Goal: Information Seeking & Learning: Check status

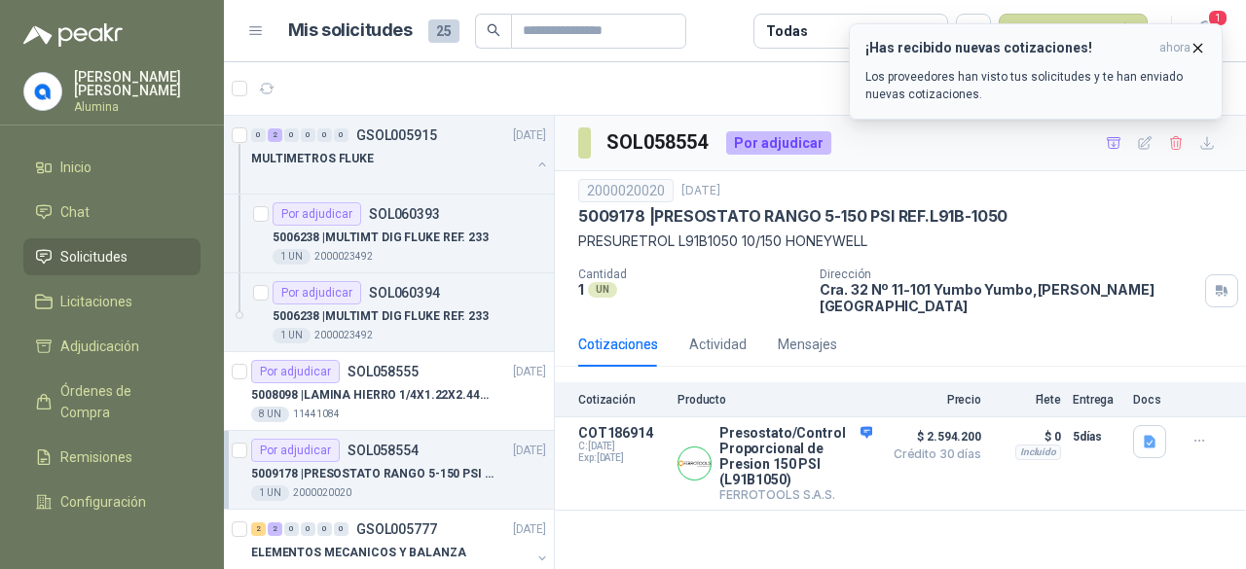
click at [1201, 46] on icon "button" at bounding box center [1197, 48] width 17 height 17
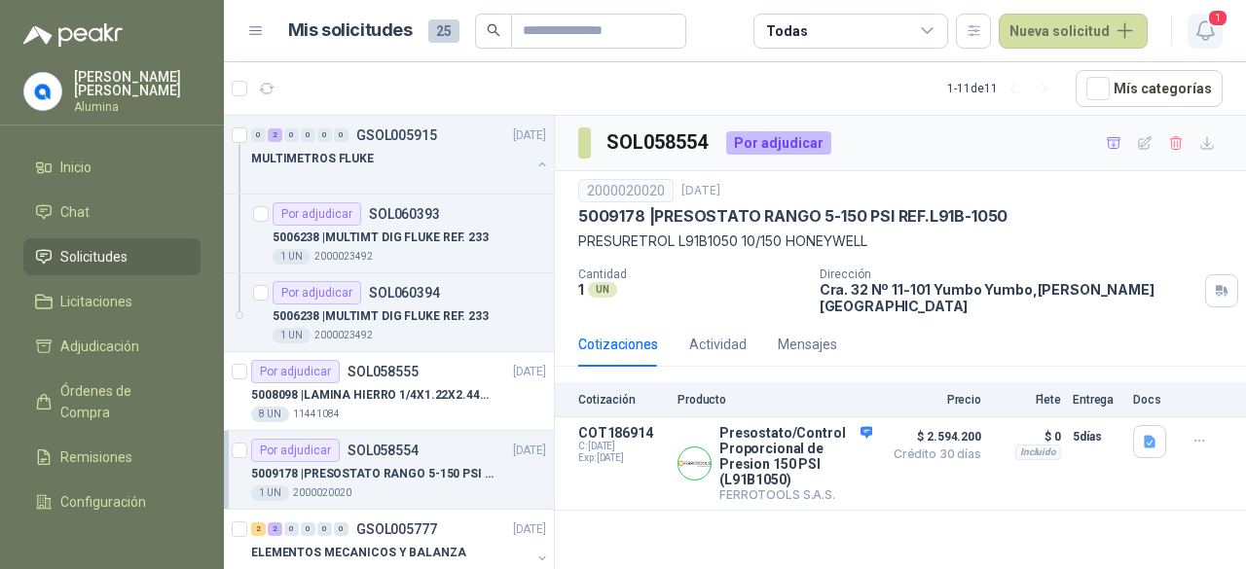
click at [1215, 24] on span "1" at bounding box center [1217, 18] width 21 height 18
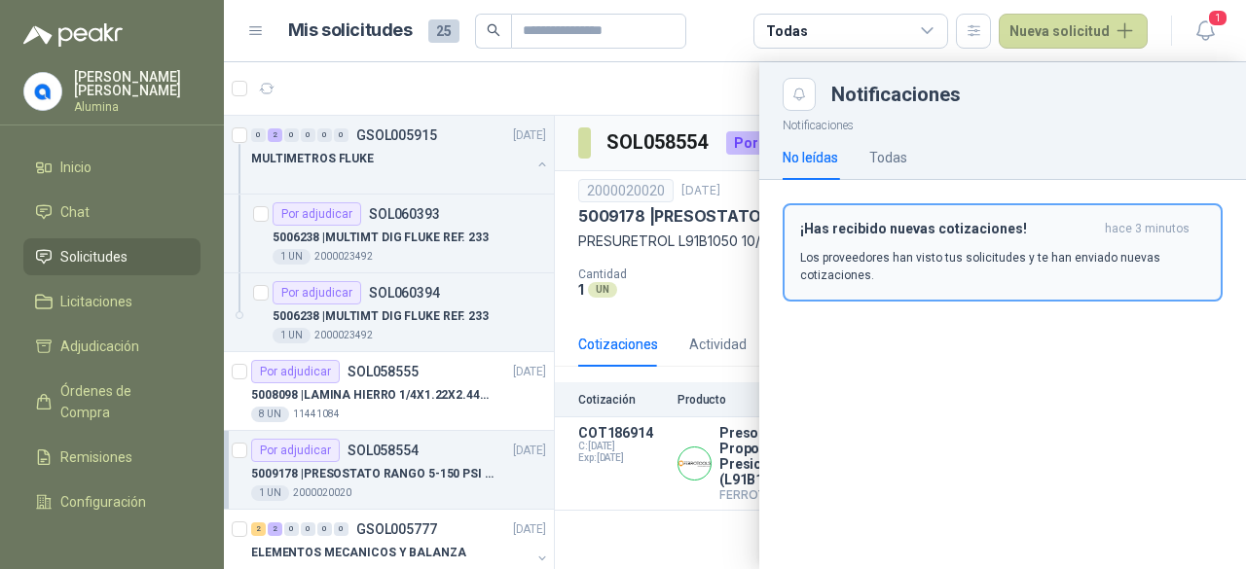
click at [982, 224] on h3 "¡Has recibido nuevas cotizaciones!" at bounding box center [948, 229] width 297 height 17
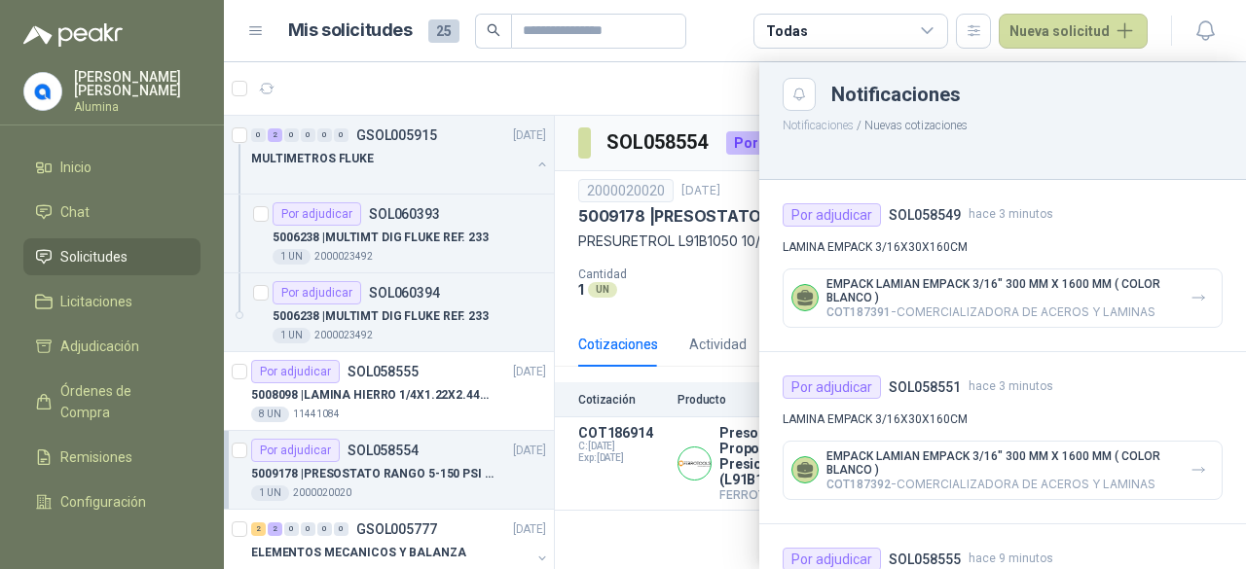
click at [1018, 291] on p "EMPACK LAMIAN EMPACK 3/16" 300 MM X 1600 MM ( COLOR BLANCO )" at bounding box center [1000, 290] width 348 height 27
click at [960, 288] on p "EMPACK LAMIAN EMPACK 3/16" 300 MM X 1600 MM ( COLOR BLANCO )" at bounding box center [1000, 290] width 348 height 27
click at [854, 287] on p "EMPACK LAMIAN EMPACK 3/16" 300 MM X 1600 MM ( COLOR BLANCO )" at bounding box center [1000, 290] width 348 height 27
click at [1102, 292] on p "EMPACK LAMIAN EMPACK 3/16" 300 MM X 1600 MM ( COLOR BLANCO )" at bounding box center [1000, 290] width 348 height 27
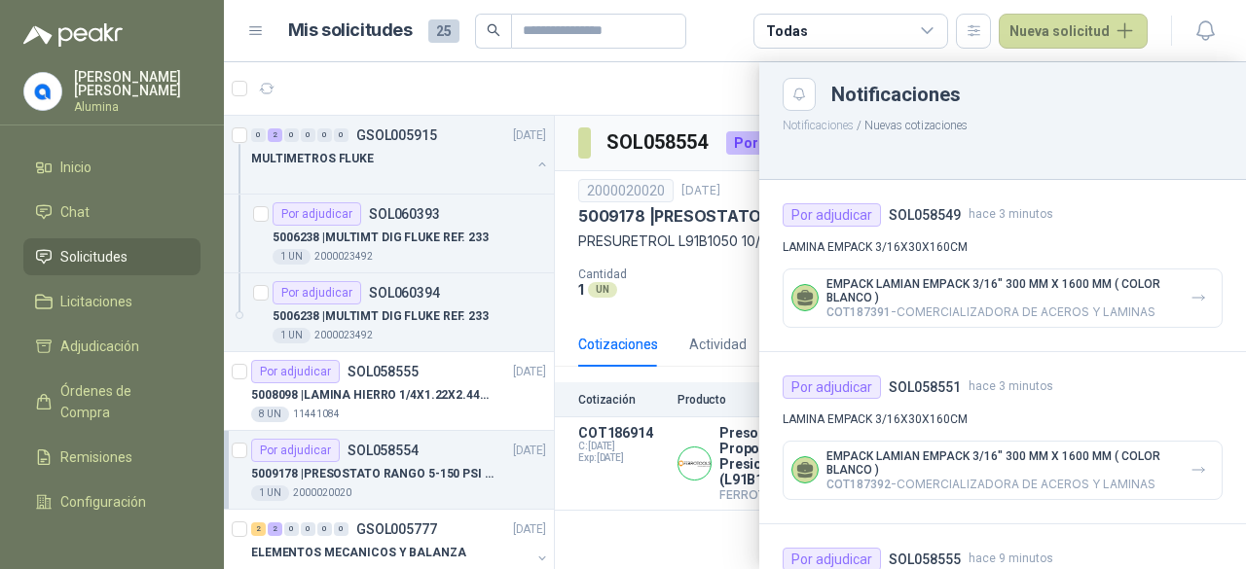
click at [1101, 292] on p "EMPACK LAMIAN EMPACK 3/16" 300 MM X 1600 MM ( COLOR BLANCO )" at bounding box center [1000, 290] width 348 height 27
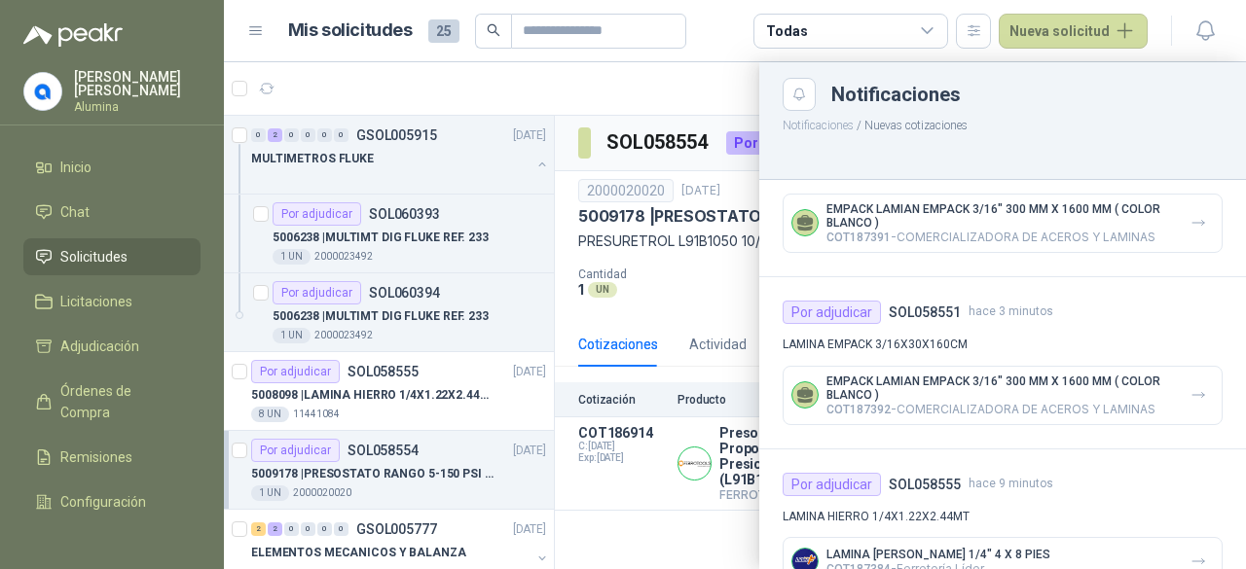
scroll to position [292, 0]
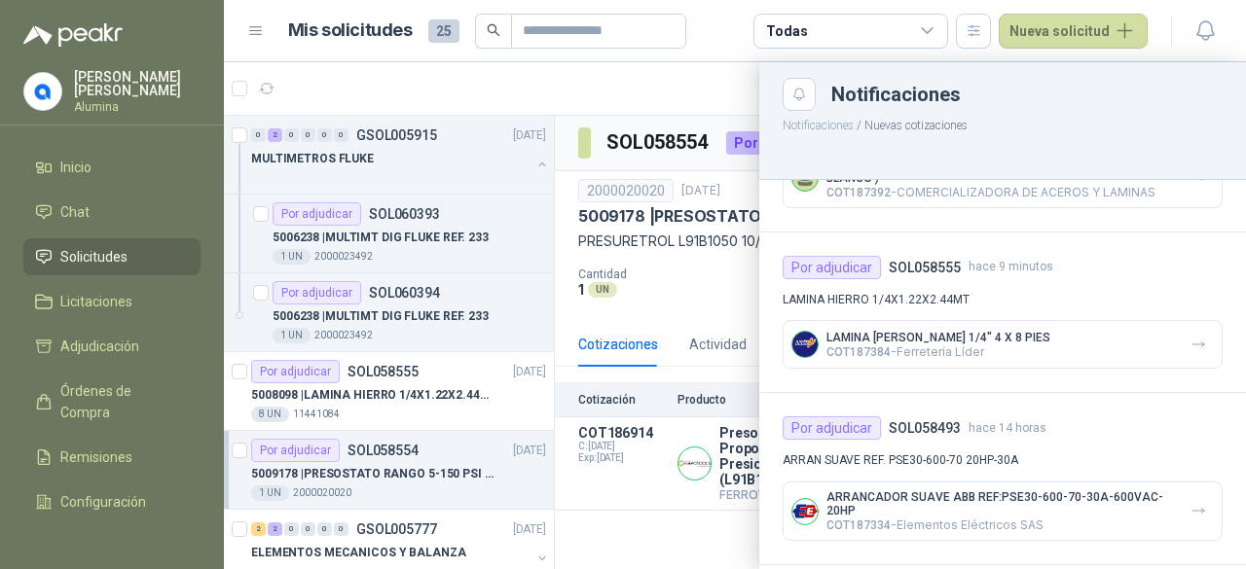
click at [819, 88] on div "Notificaciones" at bounding box center [1002, 94] width 440 height 33
click at [689, 92] on div at bounding box center [735, 315] width 1022 height 507
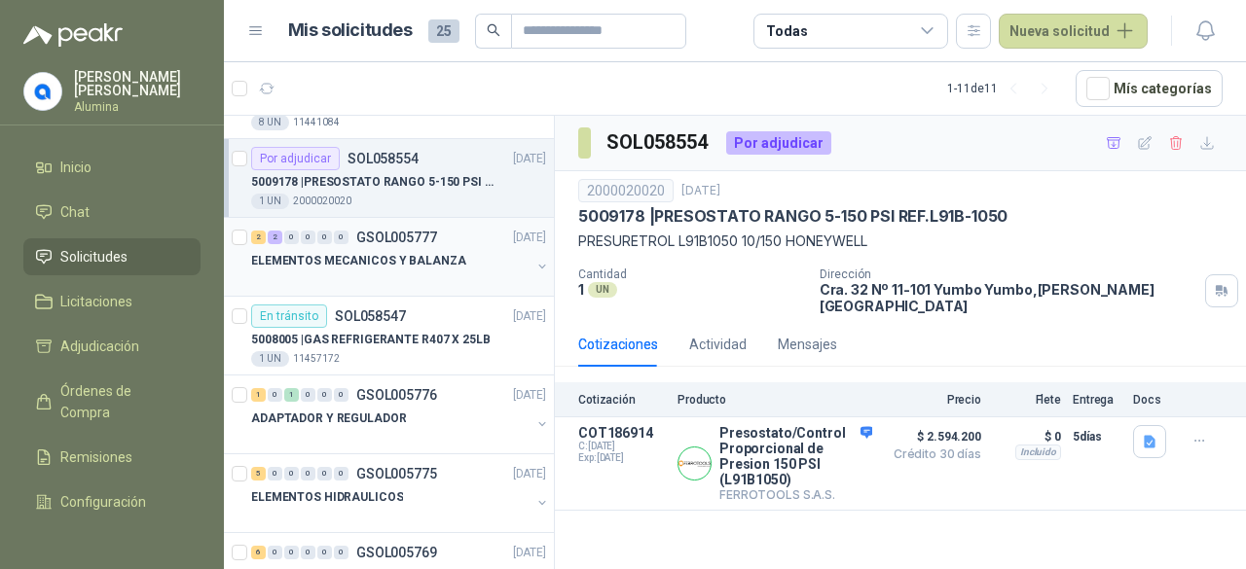
click at [514, 270] on div "ELEMENTOS MECANICOS Y BALANZA" at bounding box center [390, 268] width 279 height 39
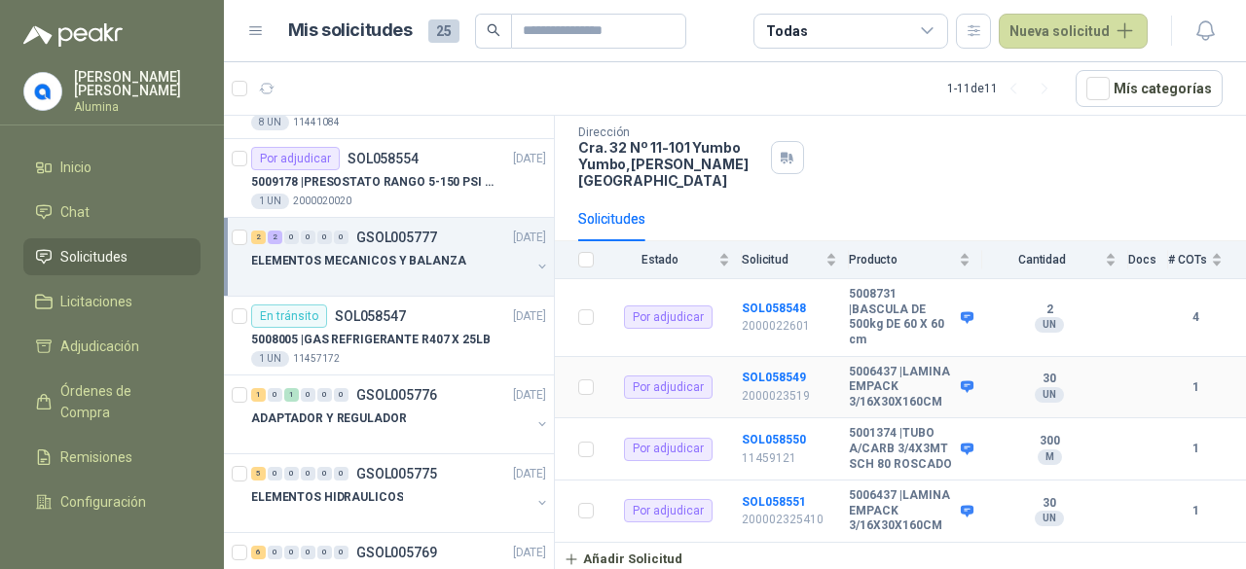
scroll to position [141, 0]
click at [1090, 372] on div "30 UN" at bounding box center [1049, 387] width 134 height 31
click at [1093, 372] on b "30" at bounding box center [1049, 380] width 134 height 16
click at [1091, 372] on b "30" at bounding box center [1049, 380] width 134 height 16
click at [750, 371] on b "SOL058549" at bounding box center [774, 378] width 64 height 14
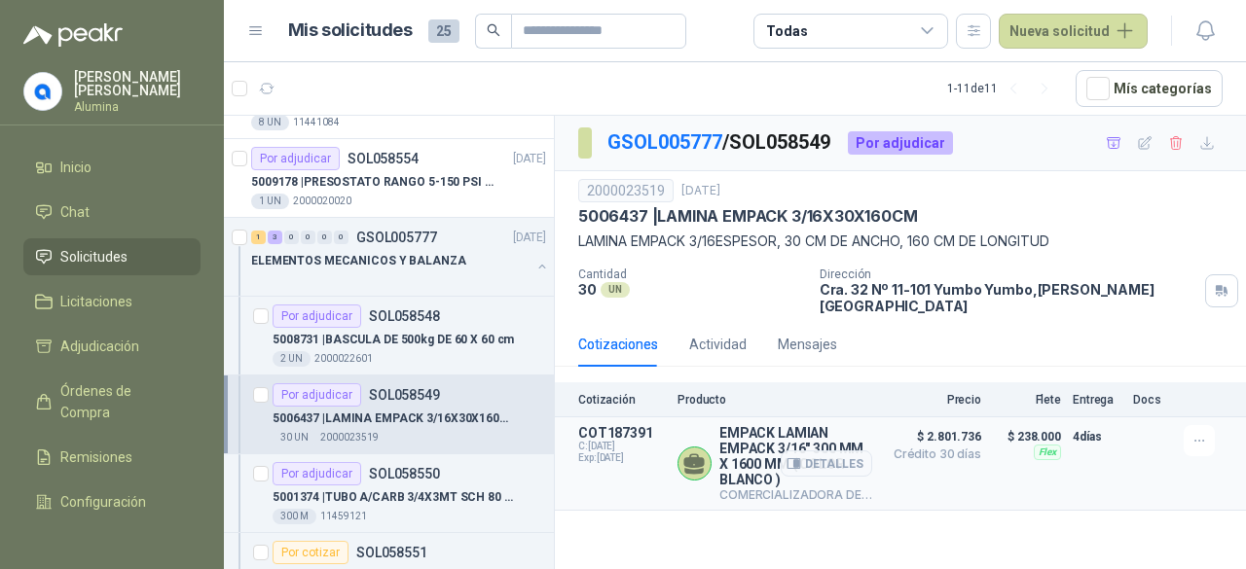
click at [793, 425] on div "Detalles" at bounding box center [826, 463] width 91 height 77
click at [728, 425] on p "EMPACK LAMIAN EMPACK 3/16" 300 MM X 1600 MM ( COLOR BLANCO )" at bounding box center [795, 456] width 153 height 62
click at [846, 451] on button "Detalles" at bounding box center [826, 464] width 91 height 26
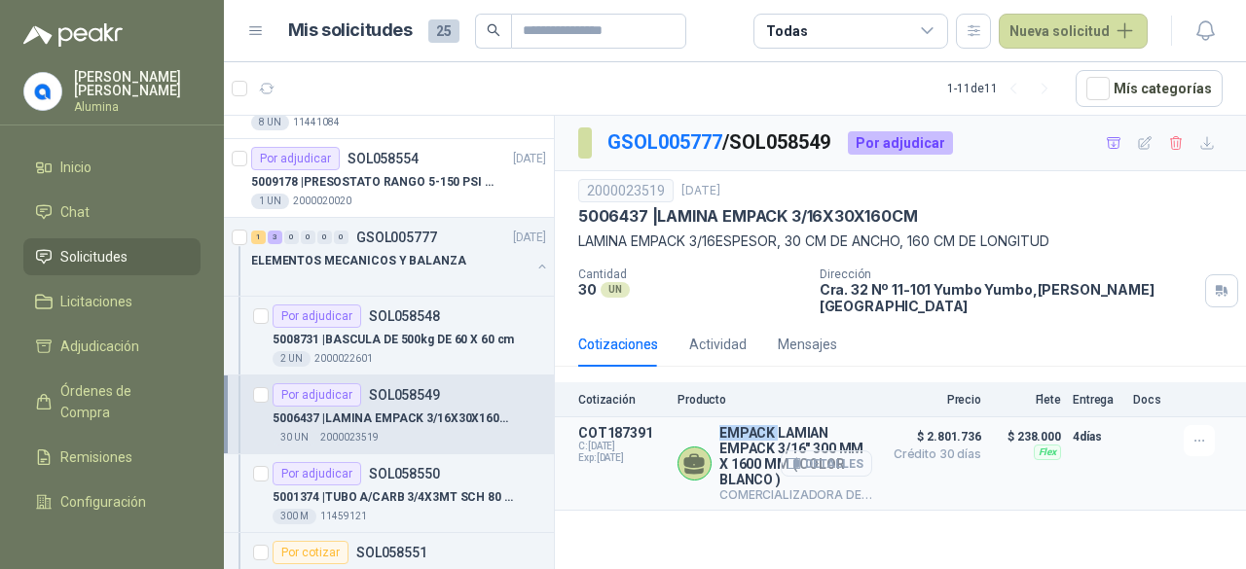
click at [846, 451] on button "Detalles" at bounding box center [826, 464] width 91 height 26
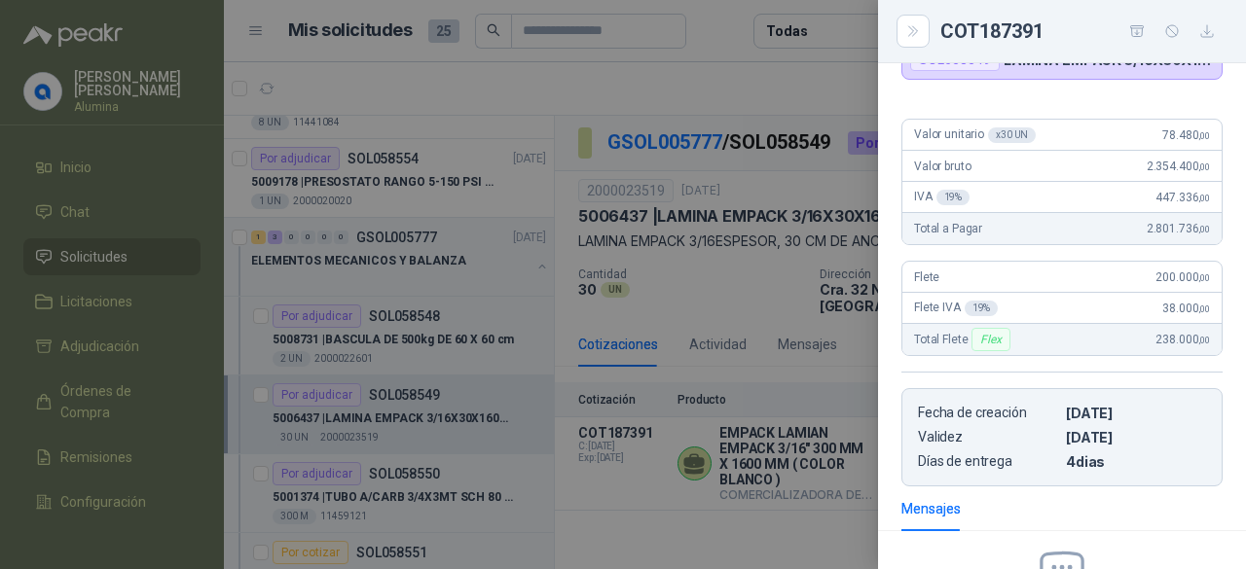
scroll to position [195, 0]
click at [990, 336] on div "Flex" at bounding box center [990, 337] width 38 height 23
click at [595, 478] on div at bounding box center [623, 284] width 1246 height 569
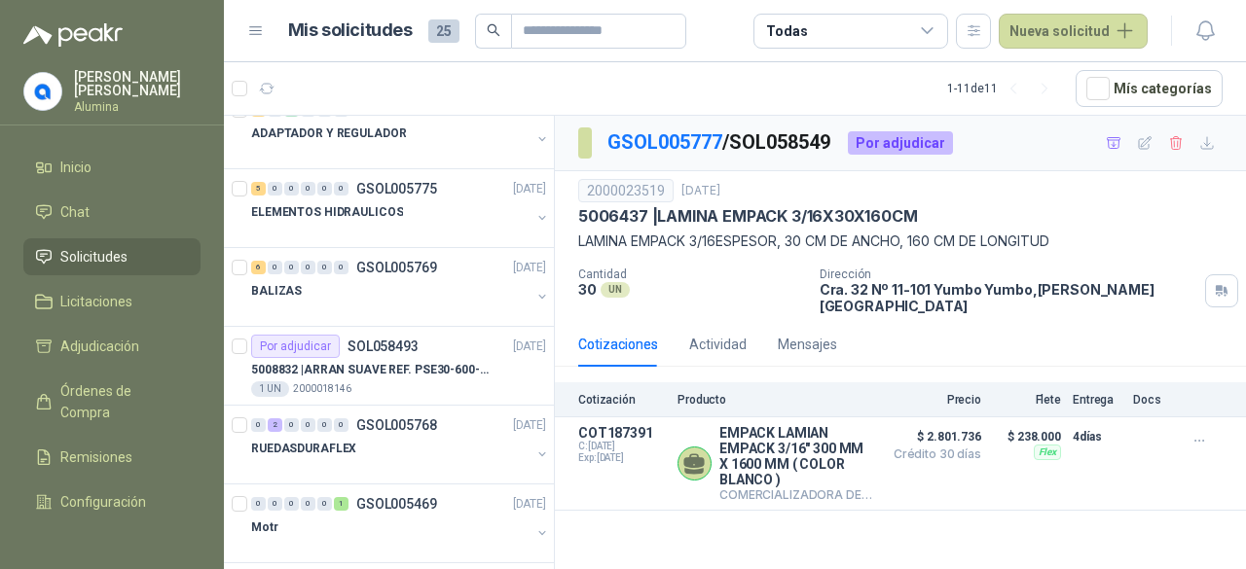
scroll to position [901, 0]
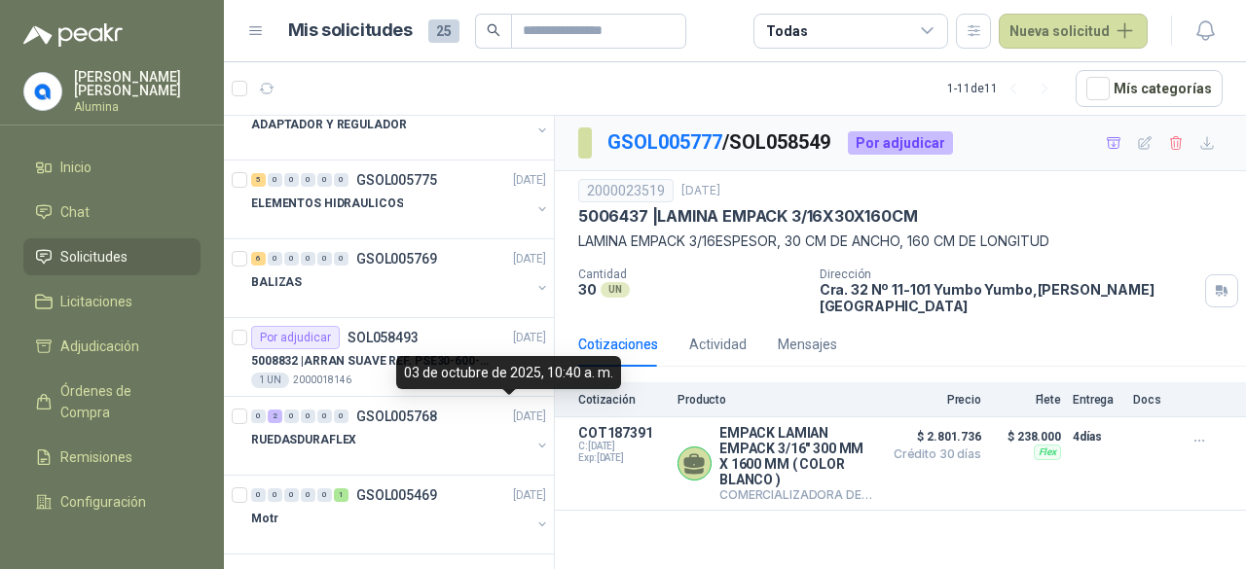
click at [508, 363] on div "03 de octubre de 2025, 10:40 a. m." at bounding box center [508, 372] width 225 height 33
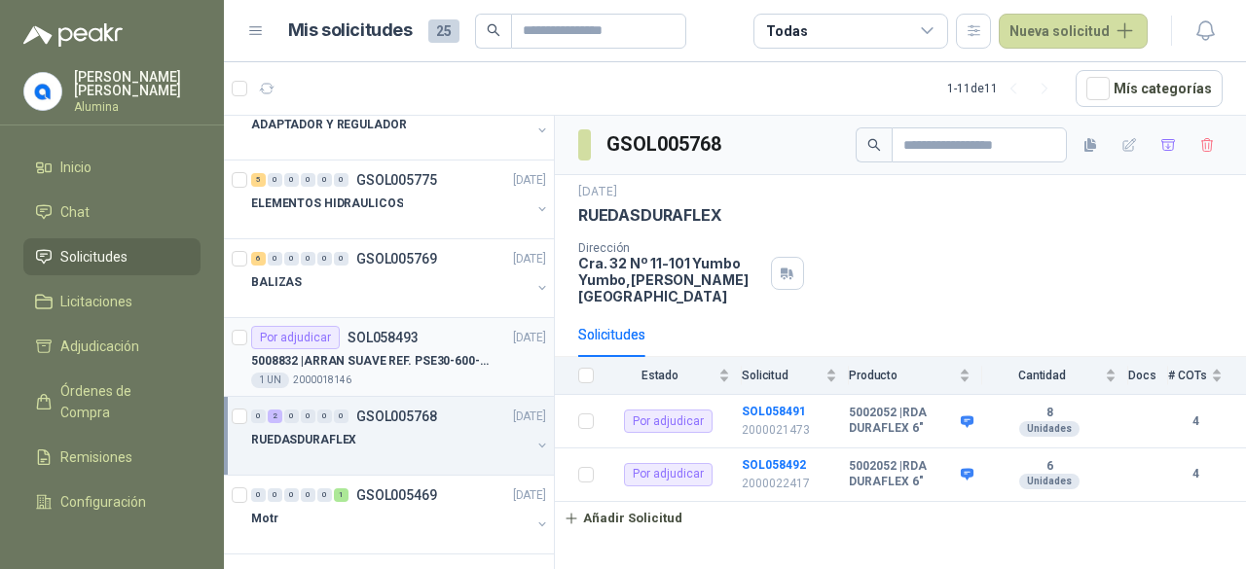
click at [477, 357] on p "5008832 | ARRAN SUAVE REF. PSE30-600-70 20HP-30A" at bounding box center [372, 361] width 242 height 18
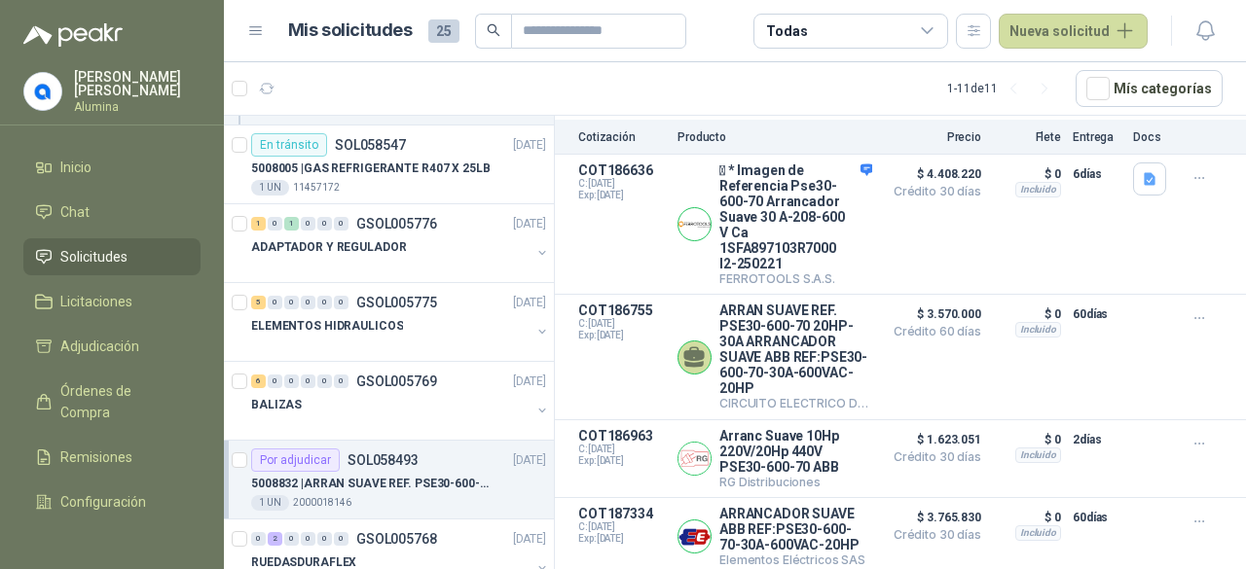
scroll to position [901, 0]
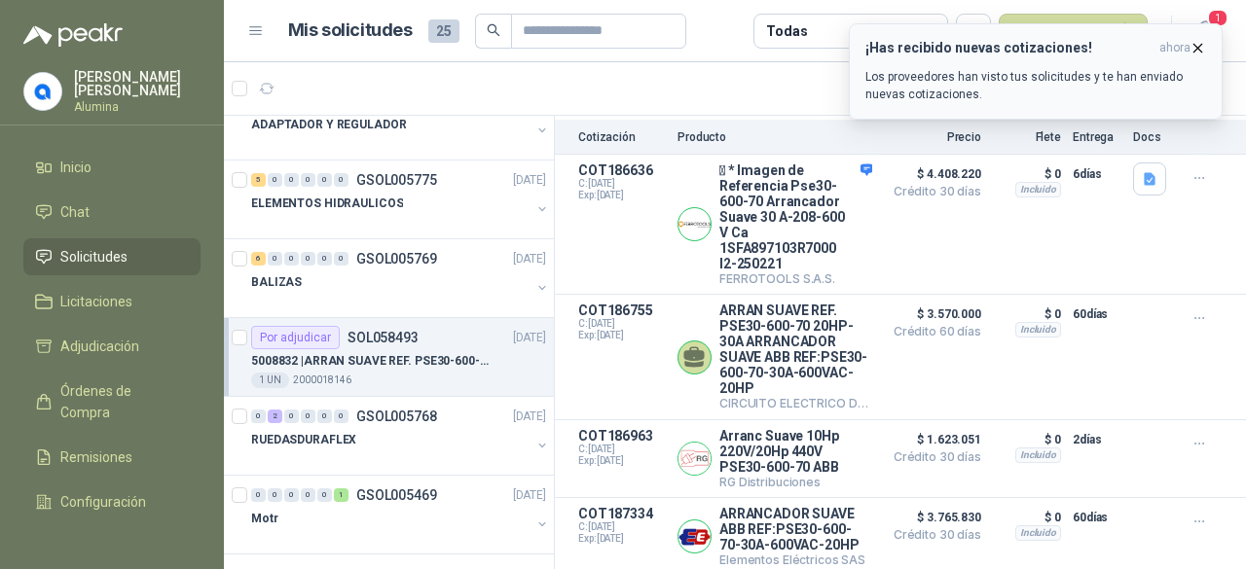
click at [1189, 38] on button "¡Has recibido nuevas cotizaciones! ahora Los proveedores han visto tus solicitu…" at bounding box center [1036, 71] width 374 height 96
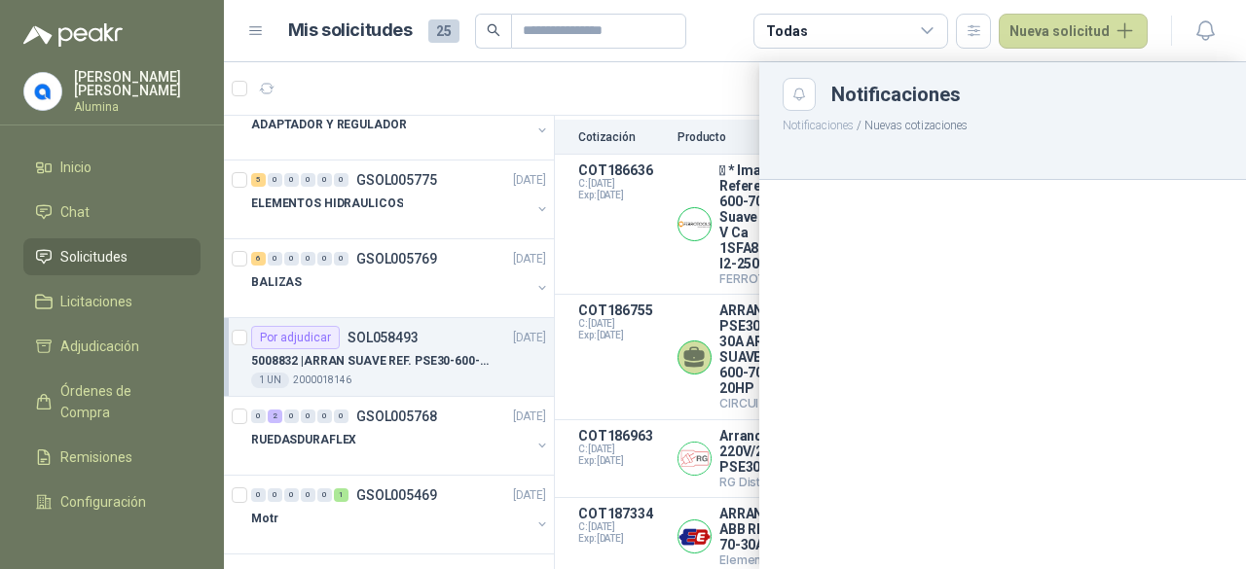
click at [1142, 118] on p "Notificaciones / Nuevas cotizaciones" at bounding box center [1002, 123] width 487 height 24
click at [1207, 25] on icon "button" at bounding box center [1205, 30] width 24 height 24
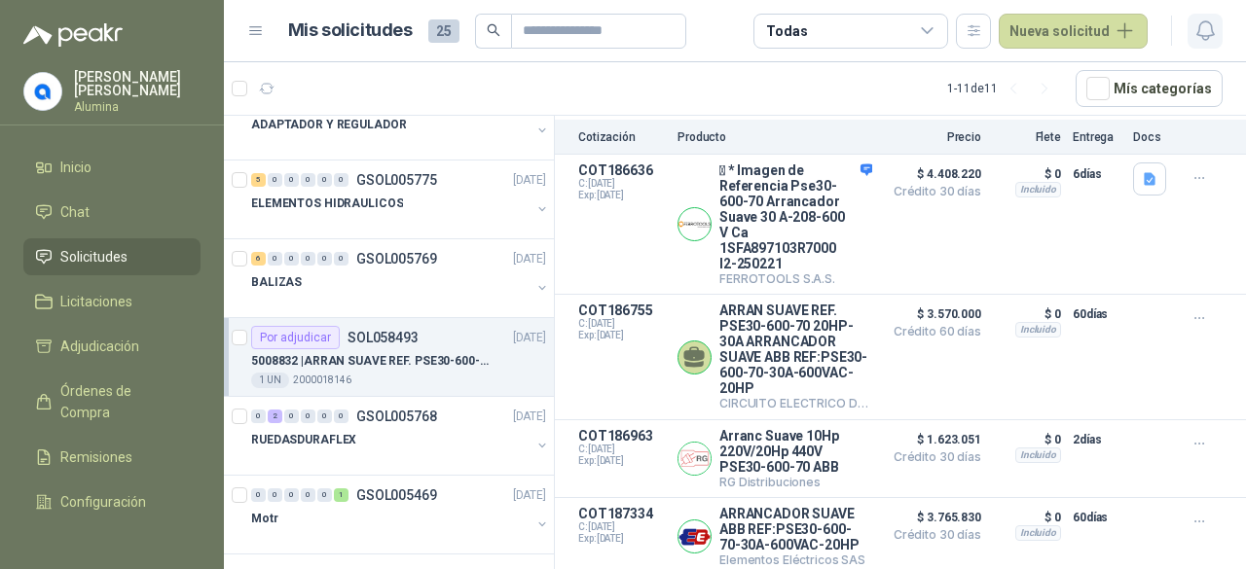
click at [1207, 25] on icon "button" at bounding box center [1205, 30] width 24 height 24
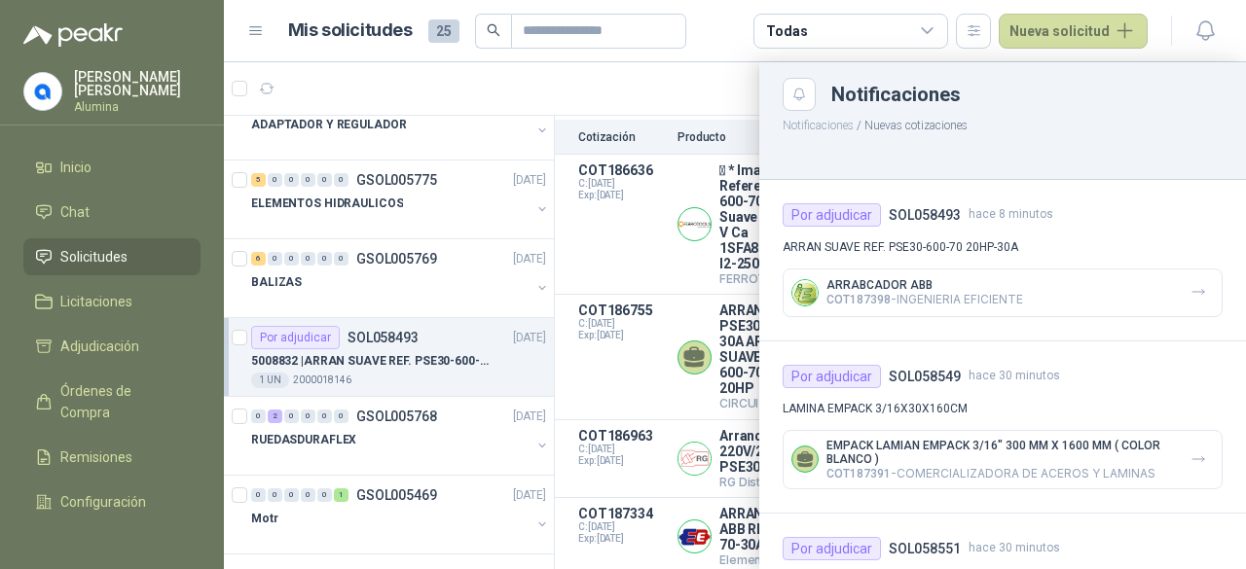
click at [1022, 238] on p "ARRAN SUAVE REF. PSE30-600-70 20HP-30A" at bounding box center [1002, 247] width 440 height 18
click at [919, 238] on p "ARRAN SUAVE REF. PSE30-600-70 20HP-30A" at bounding box center [1002, 247] width 440 height 18
click at [359, 350] on div at bounding box center [735, 315] width 1022 height 507
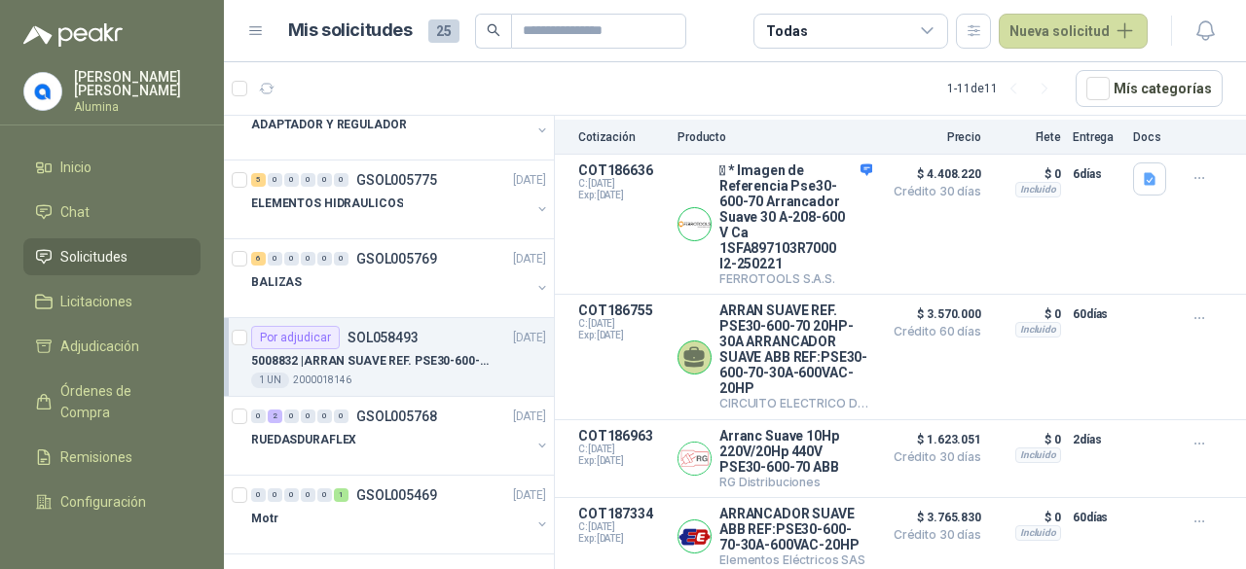
click at [478, 352] on p "5008832 | ARRAN SUAVE REF. PSE30-600-70 20HP-30A" at bounding box center [372, 361] width 242 height 18
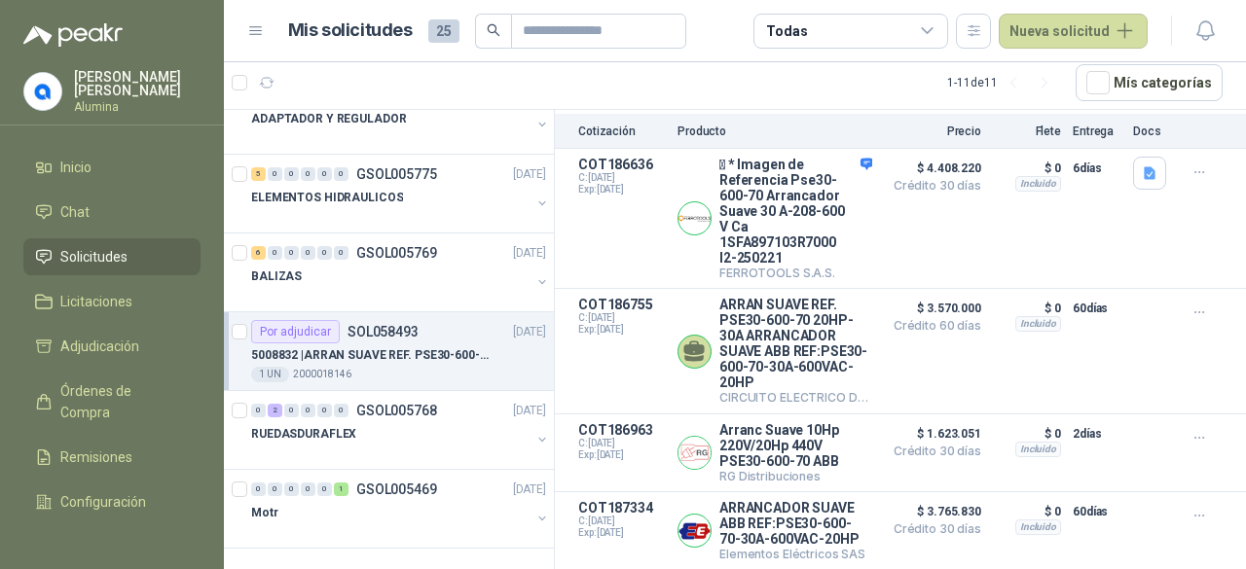
click at [478, 347] on p "5008832 | ARRAN SUAVE REF. PSE30-600-70 20HP-30A" at bounding box center [372, 355] width 242 height 18
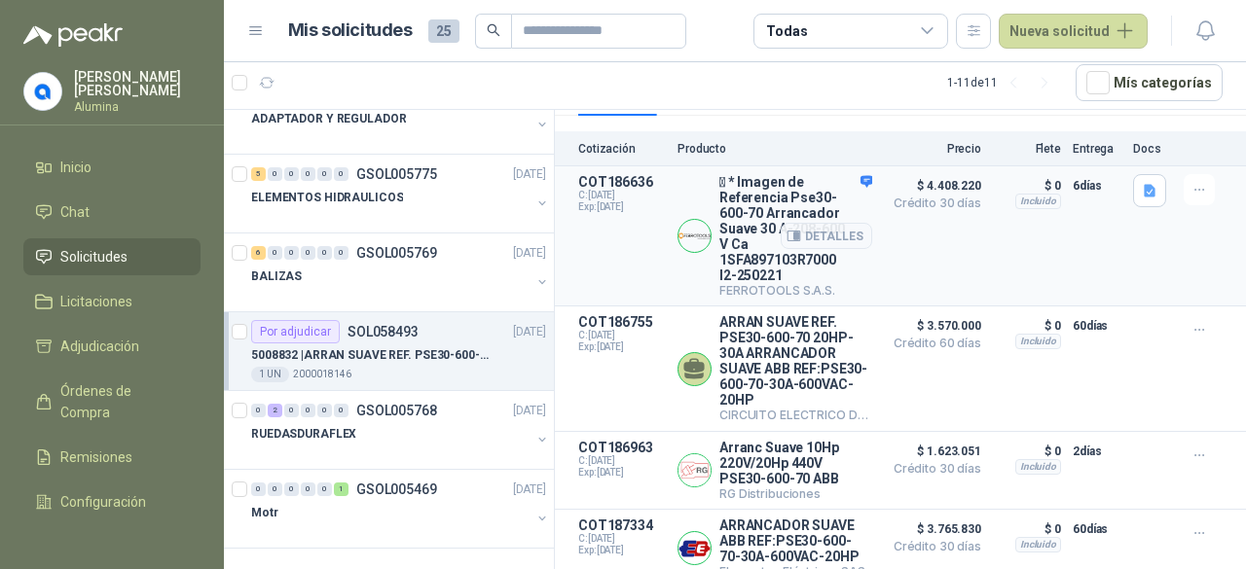
scroll to position [273, 0]
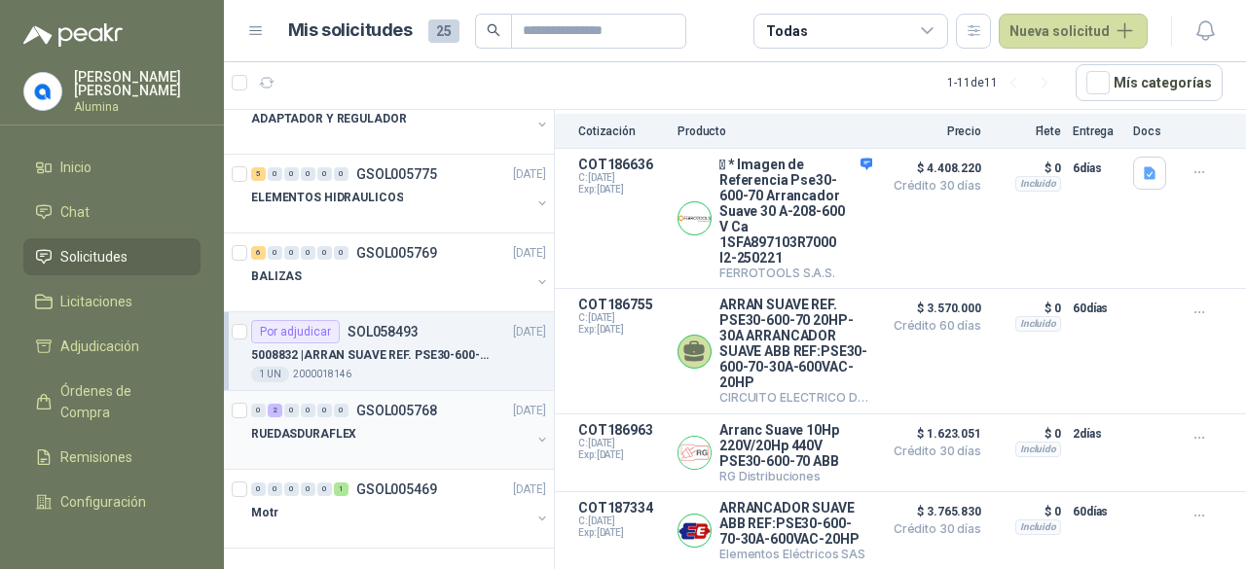
click at [302, 404] on div "0" at bounding box center [308, 411] width 15 height 14
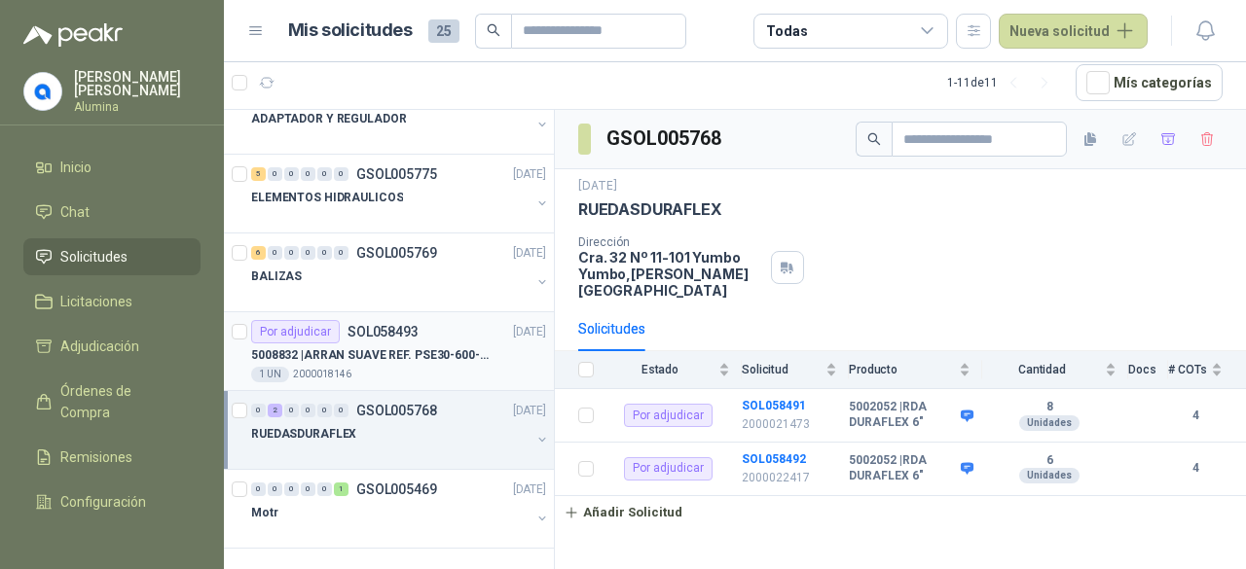
click at [391, 325] on p "SOL058493" at bounding box center [382, 332] width 71 height 14
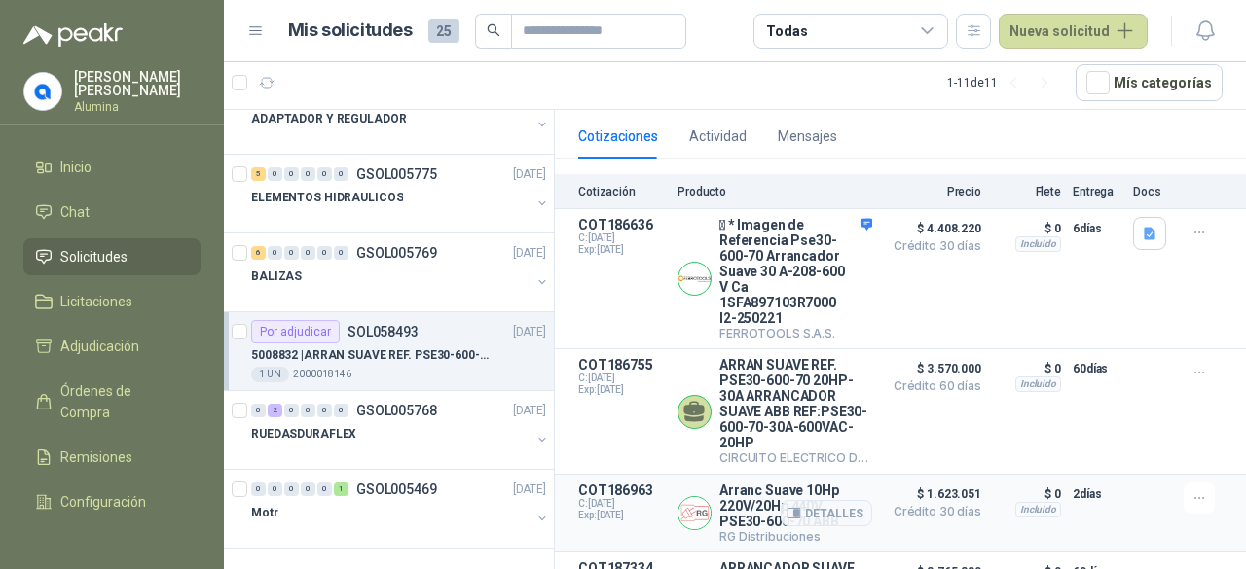
scroll to position [328, 0]
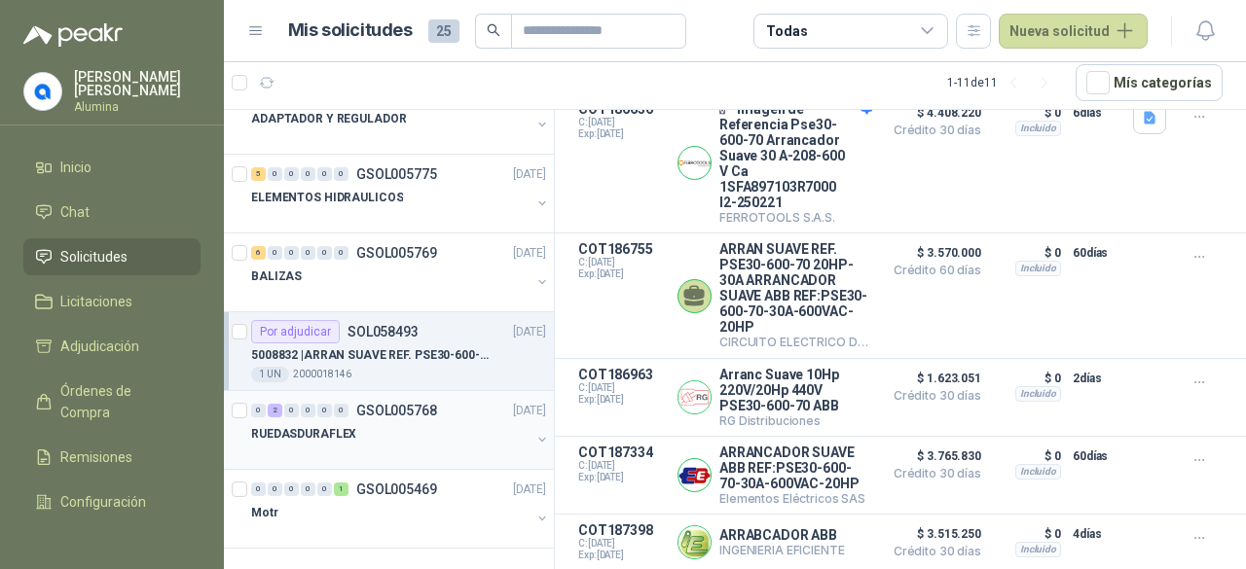
click at [534, 432] on button "button" at bounding box center [542, 440] width 16 height 16
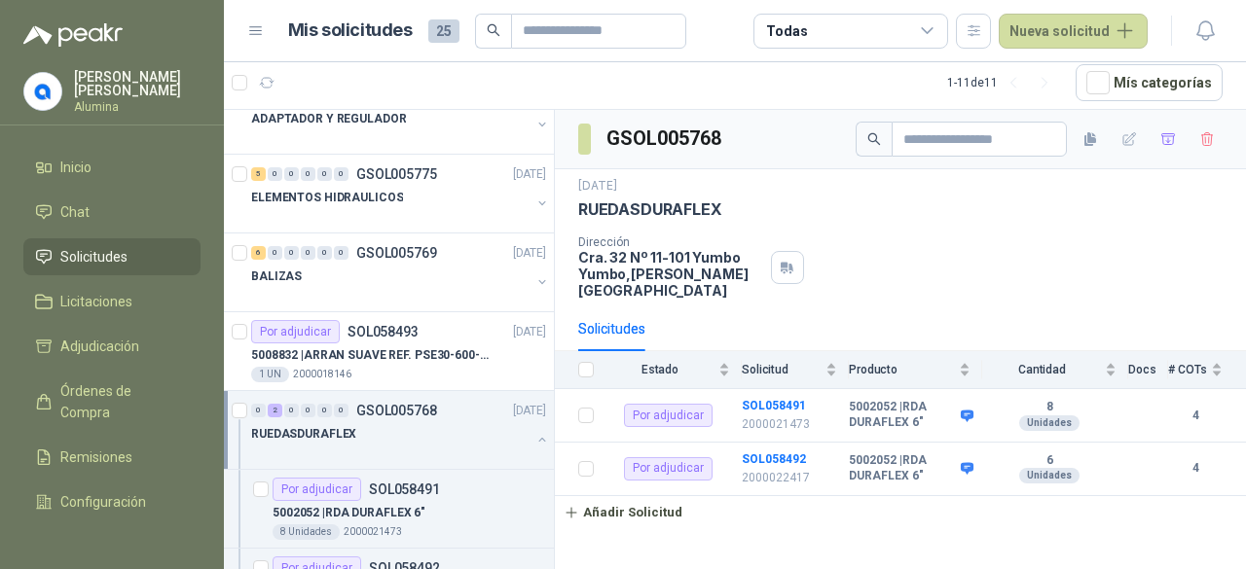
scroll to position [1058, 0]
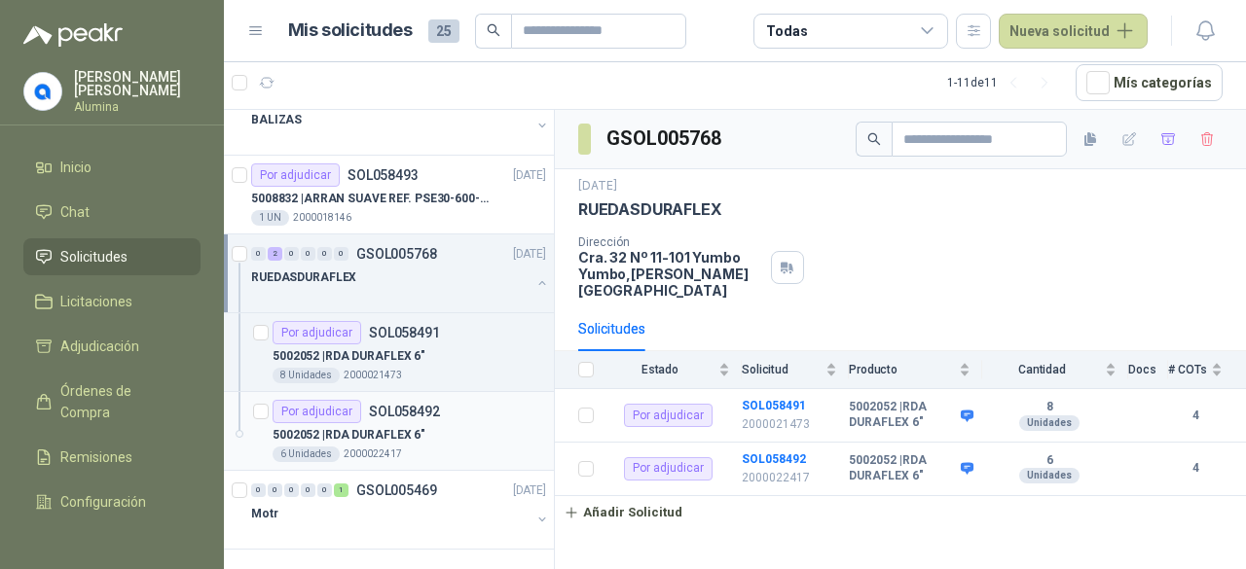
click at [451, 423] on div "5002052 | RDA DURAFLEX 6"" at bounding box center [409, 434] width 273 height 23
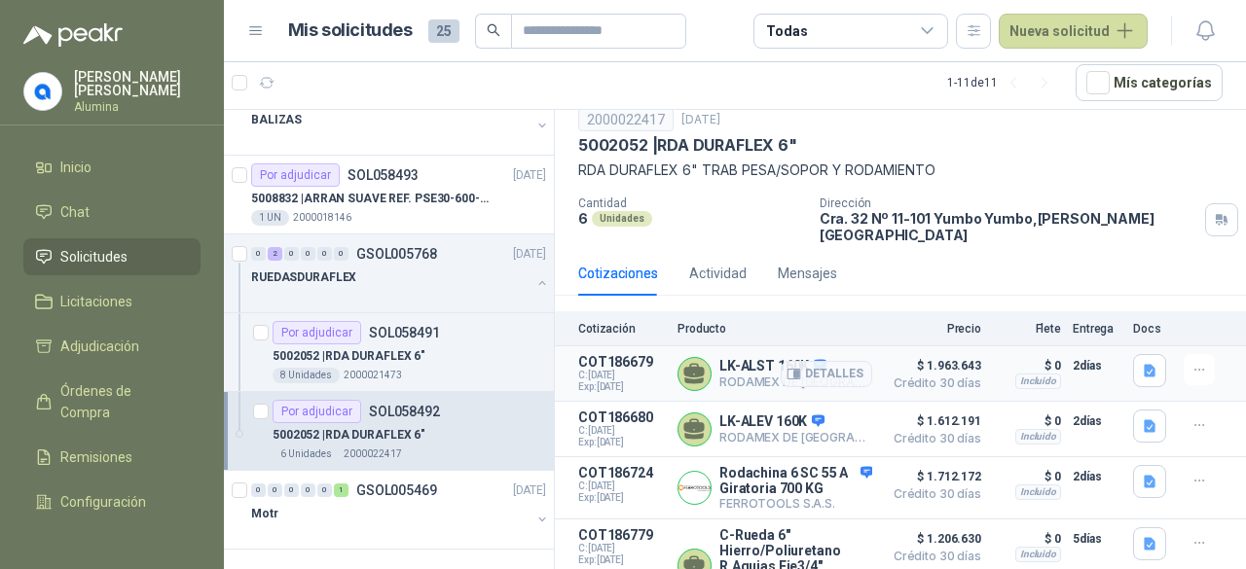
scroll to position [95, 0]
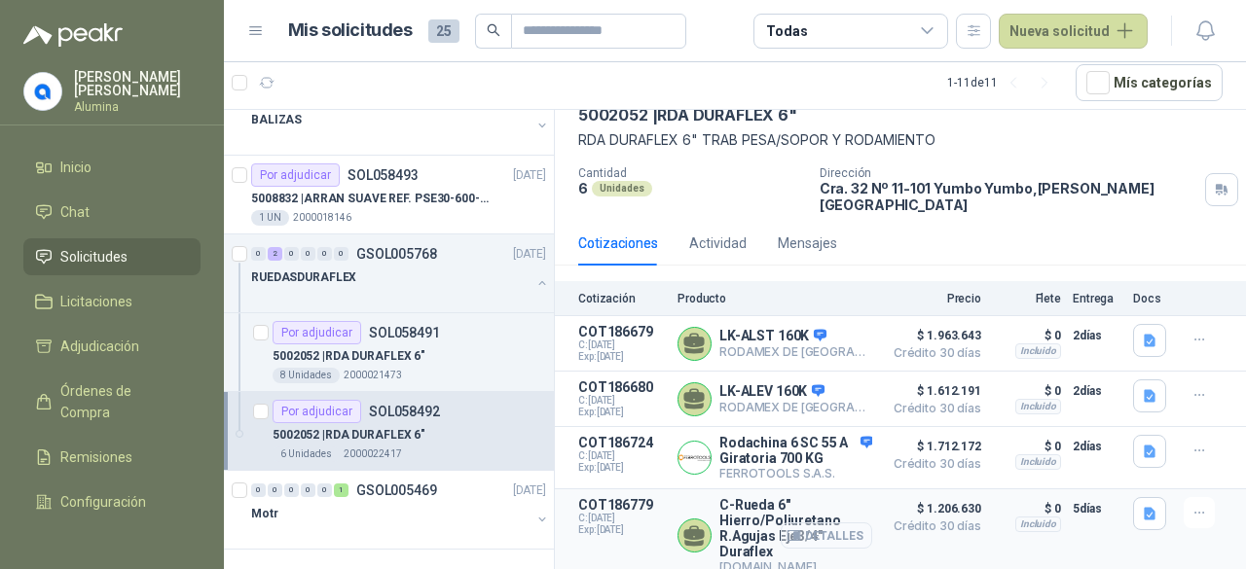
click at [788, 523] on button "Detalles" at bounding box center [826, 536] width 91 height 26
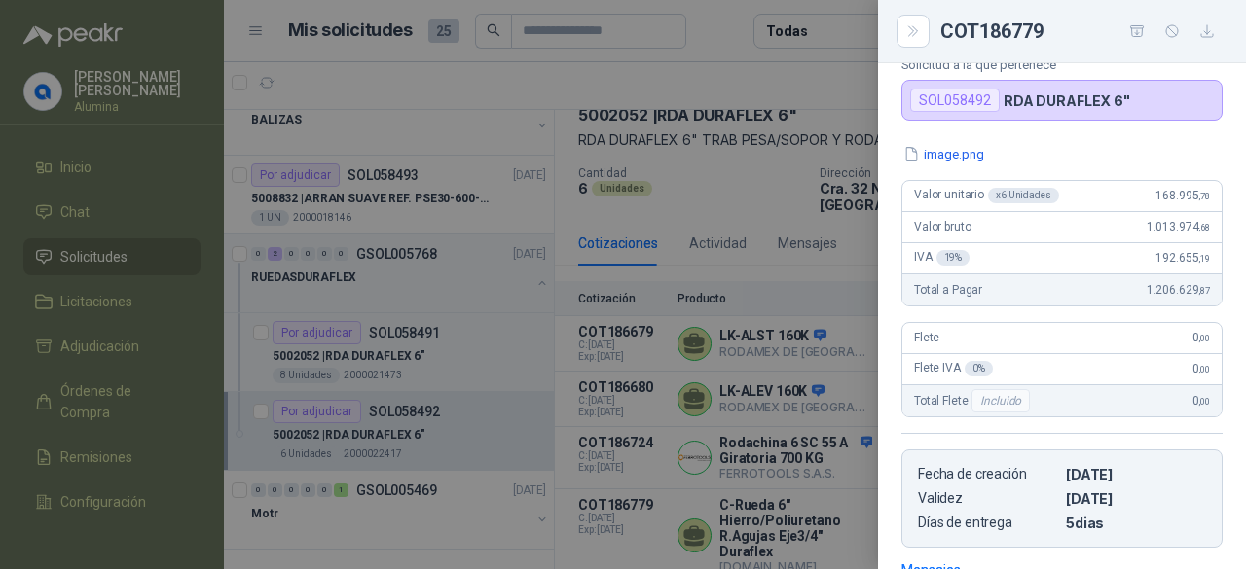
scroll to position [26, 0]
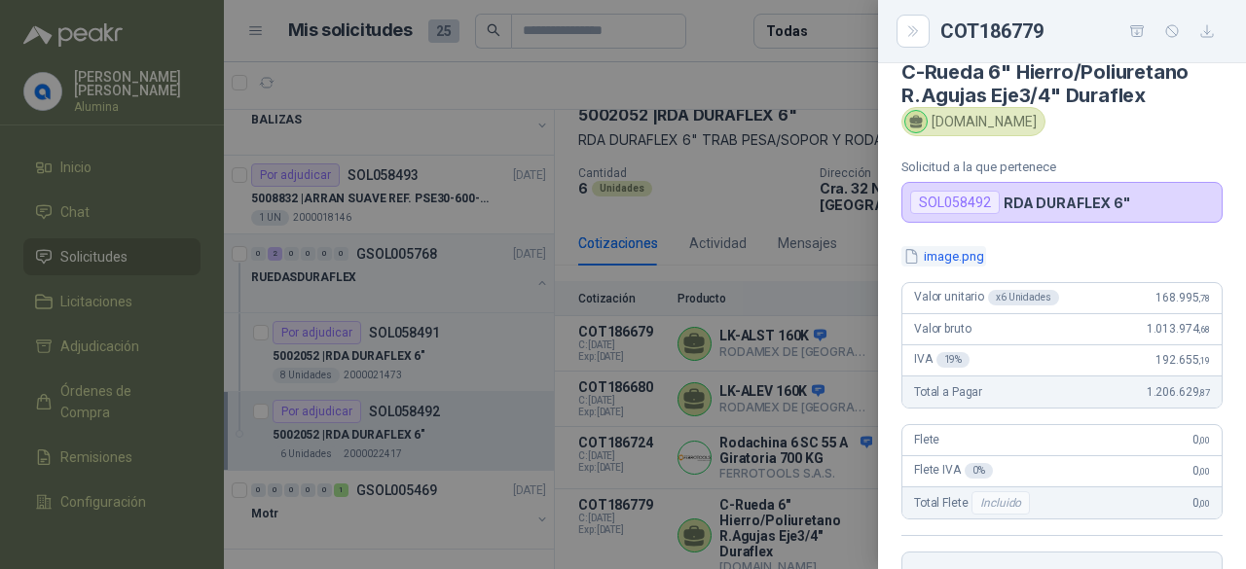
click at [967, 251] on button "image.png" at bounding box center [943, 256] width 85 height 20
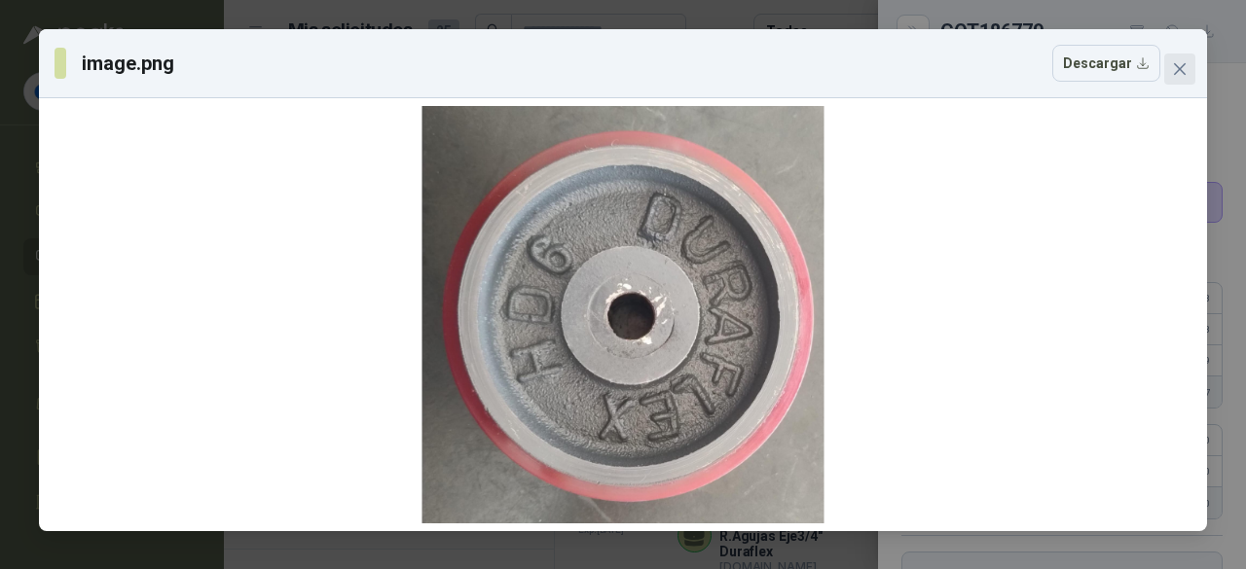
click at [1182, 77] on button "Close" at bounding box center [1179, 69] width 31 height 31
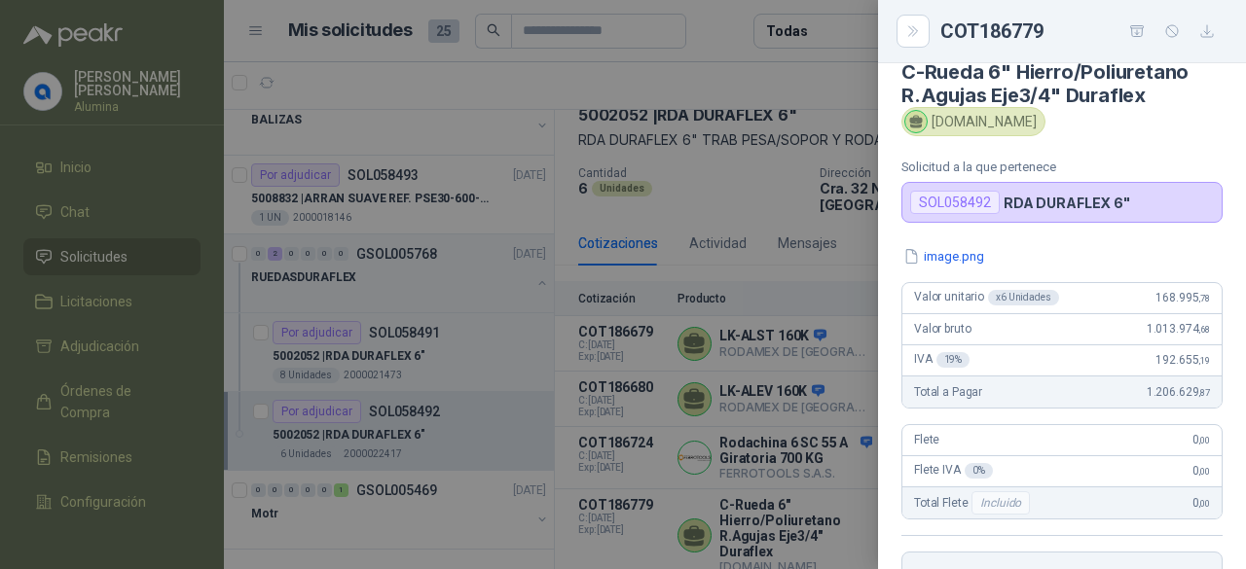
click at [728, 525] on div at bounding box center [623, 284] width 1246 height 569
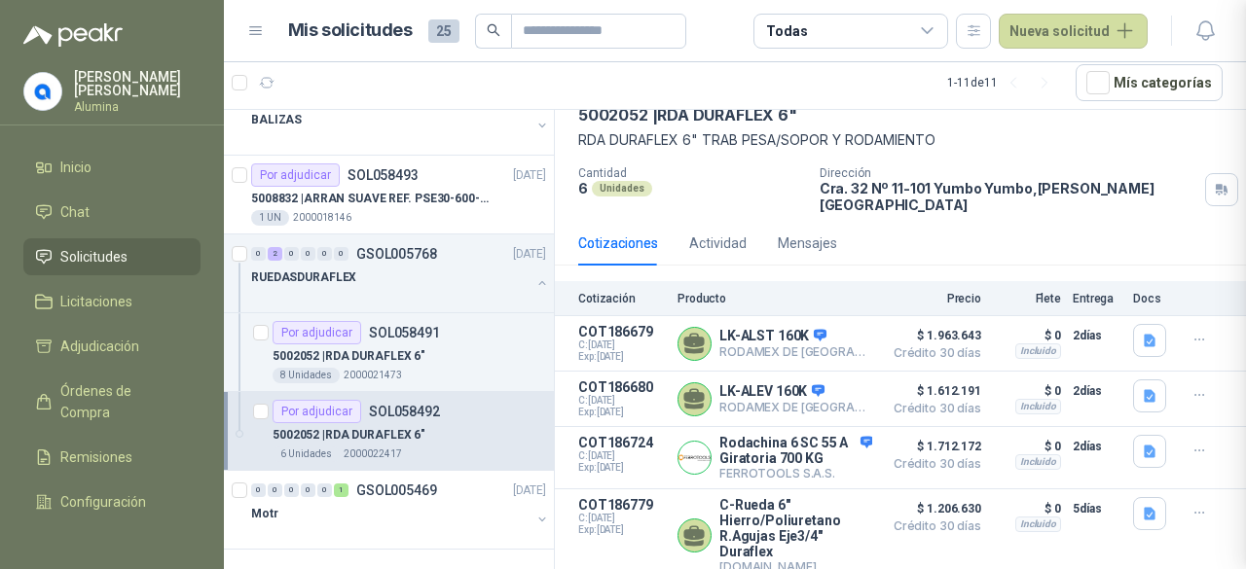
scroll to position [425, 0]
click at [352, 347] on p "5002052 | RDA DURAFLEX 6"" at bounding box center [349, 356] width 153 height 18
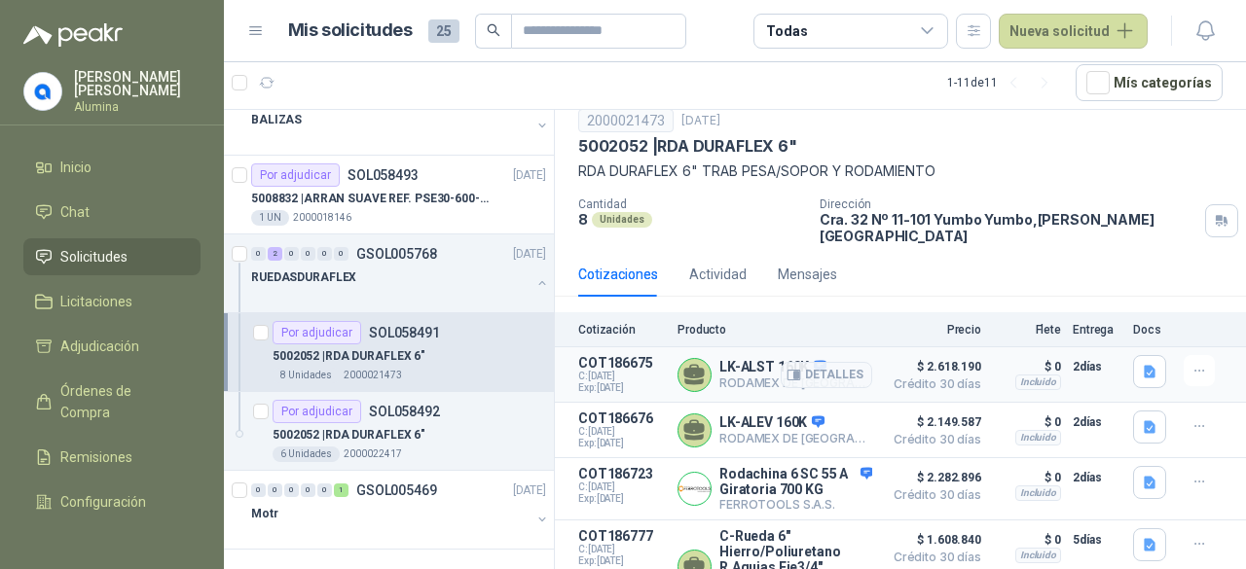
scroll to position [95, 0]
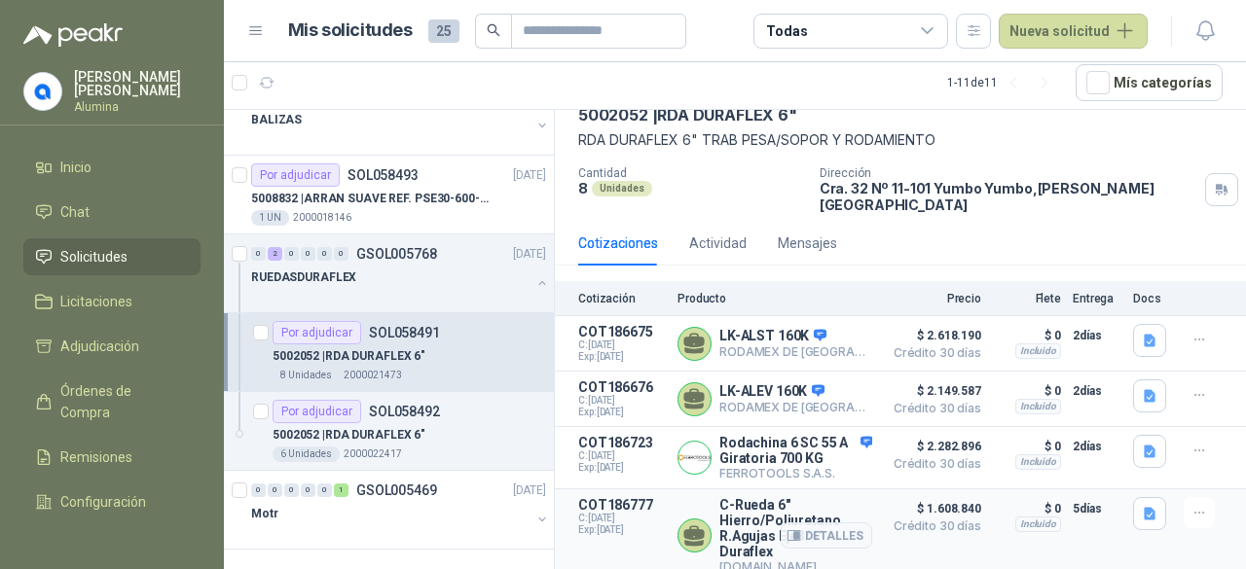
click at [753, 513] on p "C-Rueda 6" Hierro/Poliuretano R.Agujas Eje3/4" Duraflex" at bounding box center [795, 528] width 153 height 62
click at [810, 527] on button "Detalles" at bounding box center [826, 536] width 91 height 26
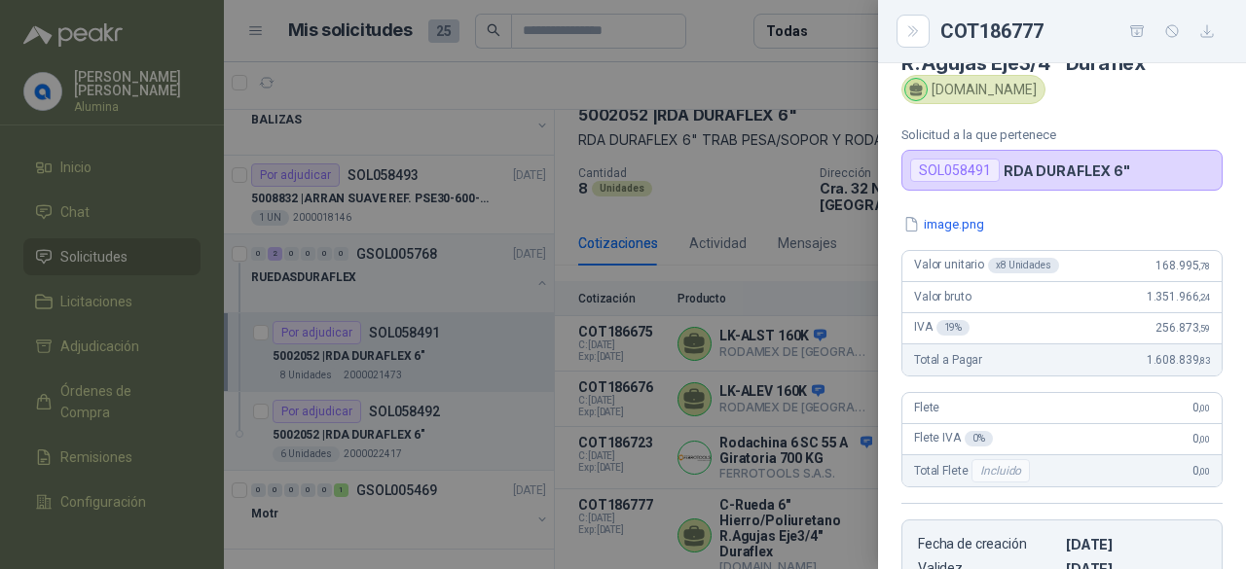
scroll to position [0, 0]
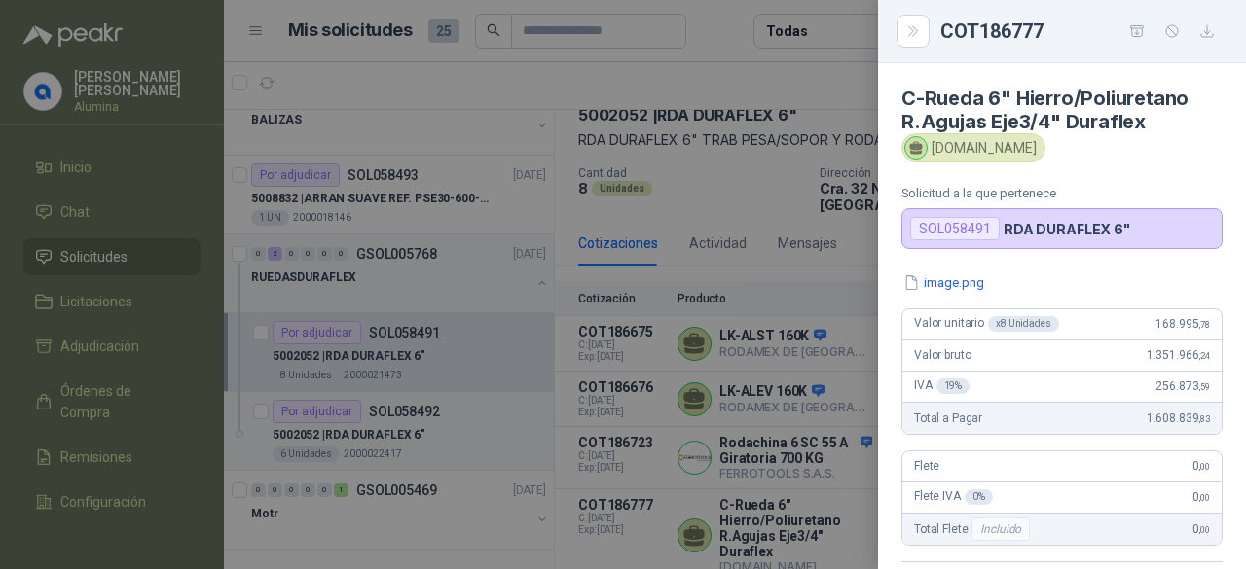
click at [956, 292] on div "image.png Valor unitario x 8 Unidades 168.995 ,78 Valor bruto 1.351.966 ,24 IVA…" at bounding box center [1062, 475] width 368 height 404
click at [956, 285] on button "image.png" at bounding box center [943, 283] width 85 height 20
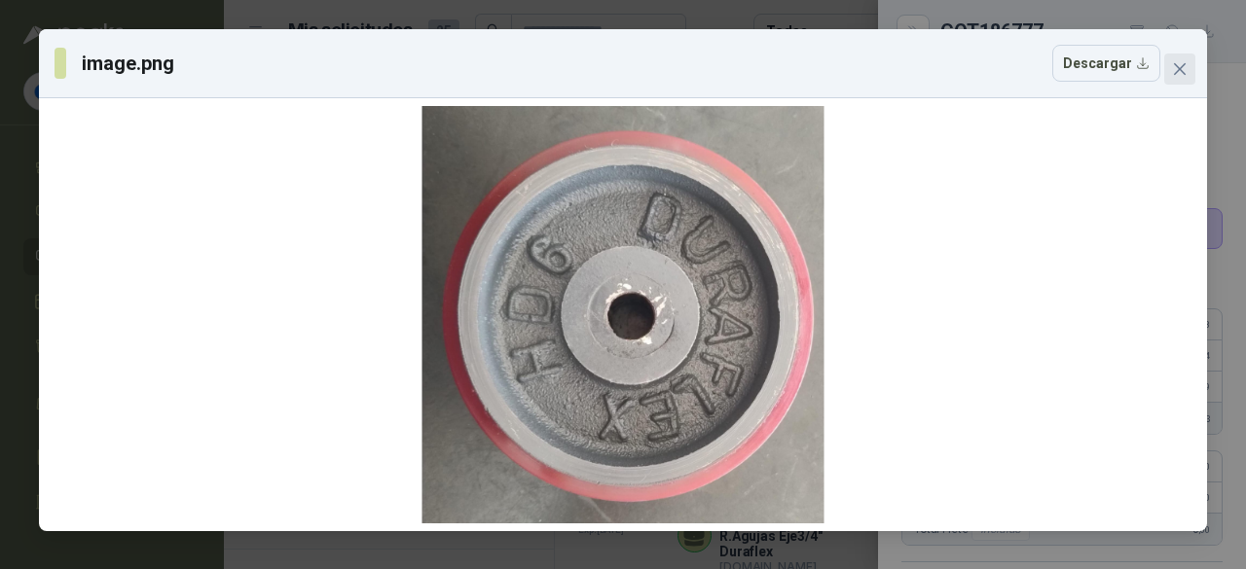
click at [1181, 73] on icon "close" at bounding box center [1180, 69] width 16 height 16
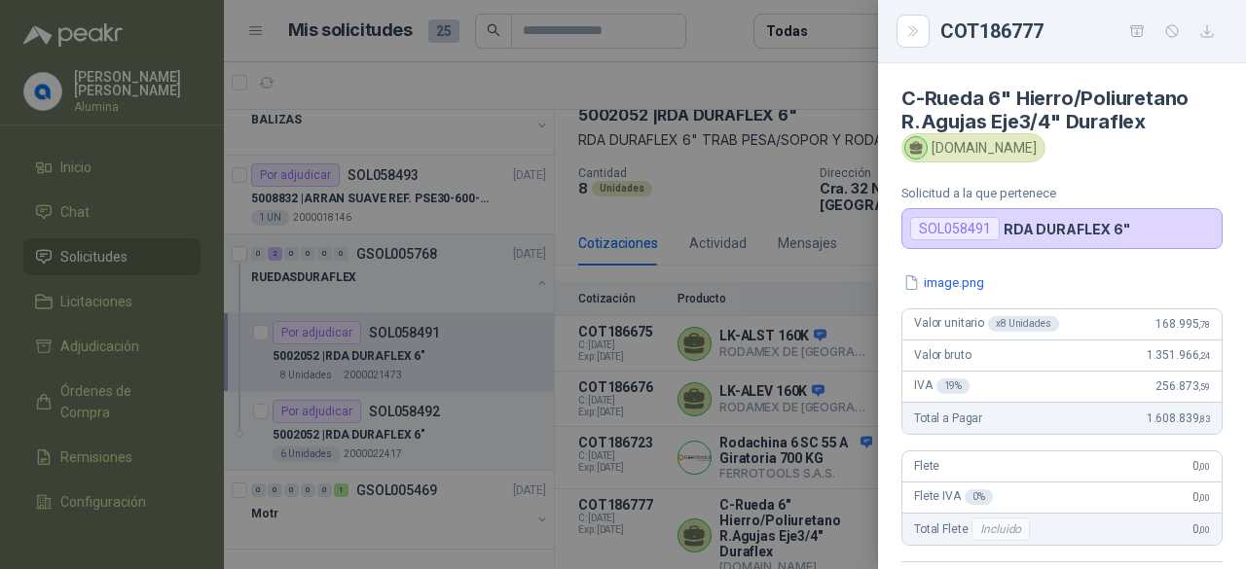
click at [734, 496] on div at bounding box center [623, 284] width 1246 height 569
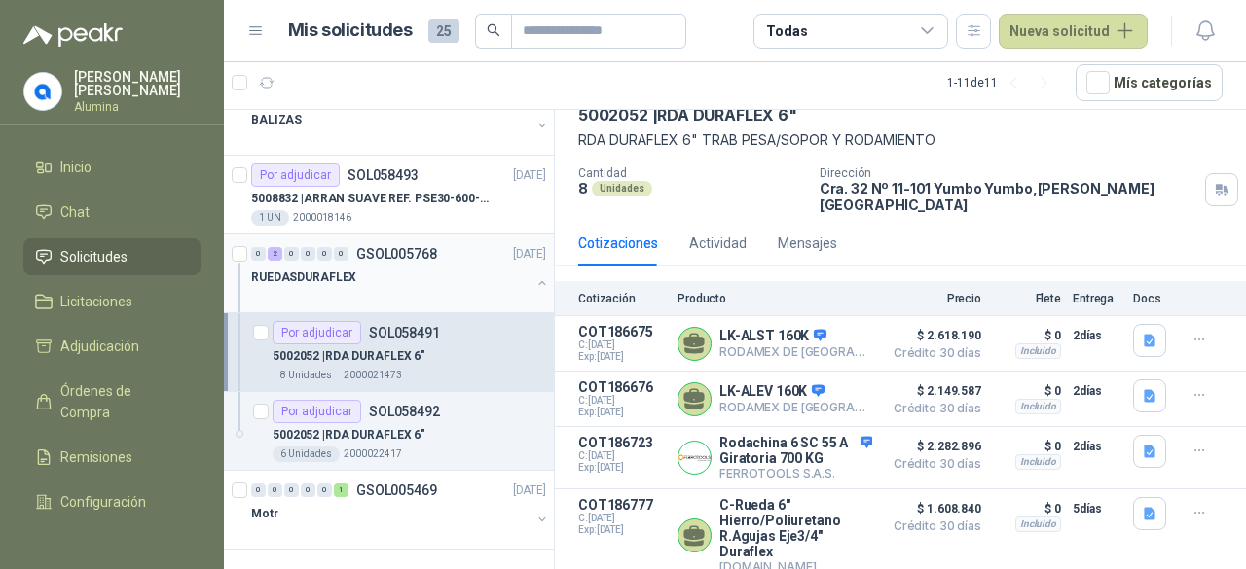
click at [534, 281] on button "button" at bounding box center [542, 283] width 16 height 16
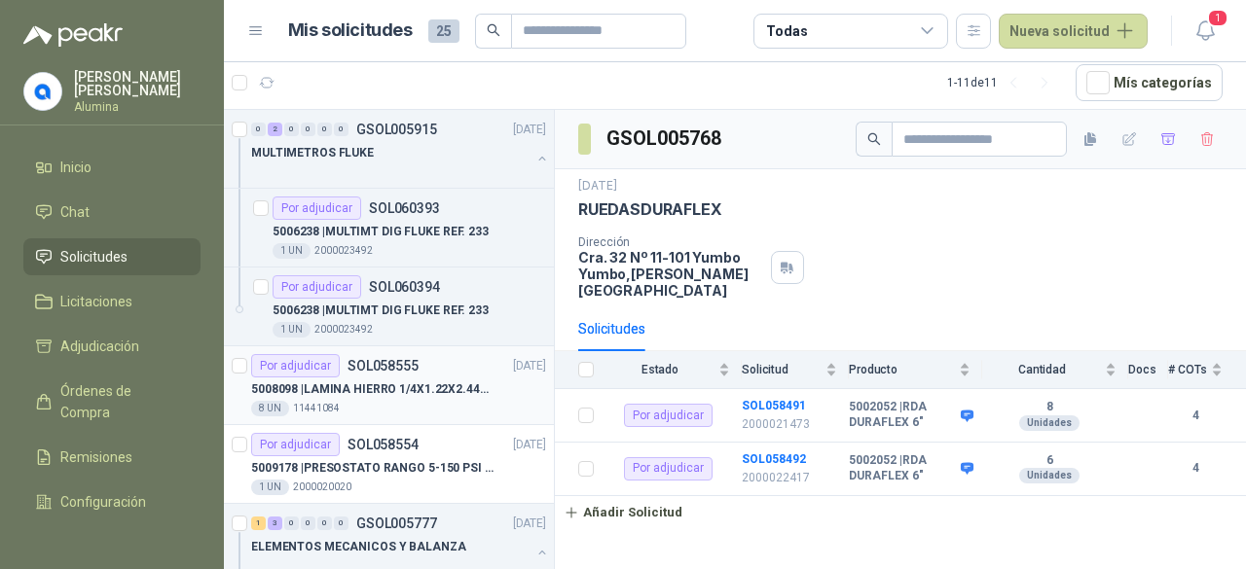
click at [510, 390] on div "5008098 | LAMINA HIERRO 1/4X1.22X2.44MT" at bounding box center [398, 389] width 295 height 23
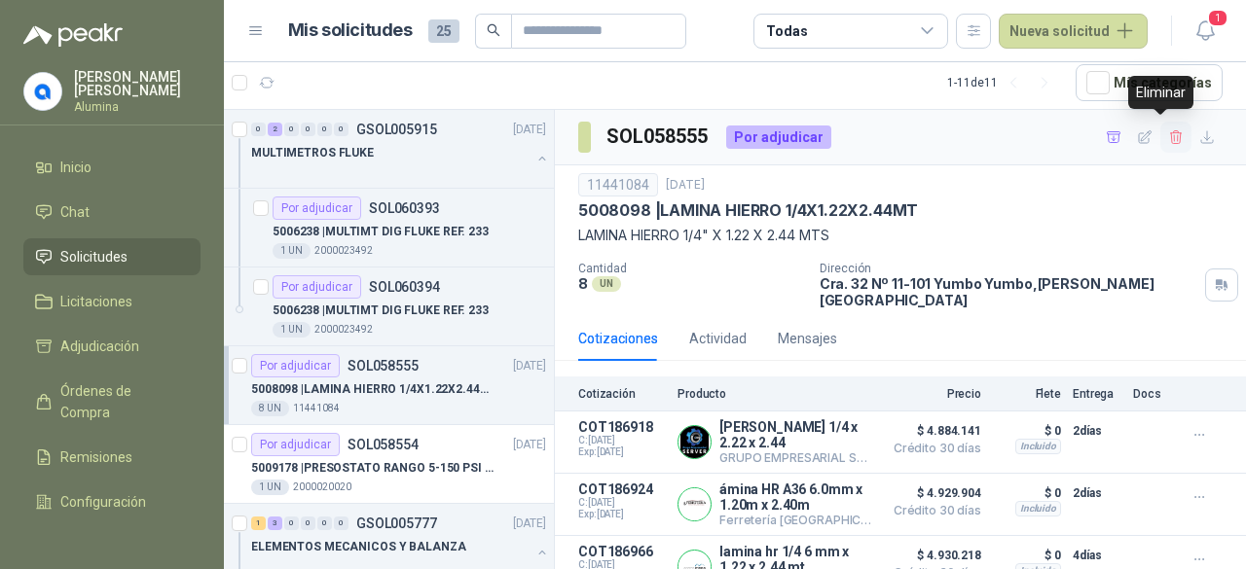
click at [1160, 139] on button "button" at bounding box center [1175, 137] width 31 height 31
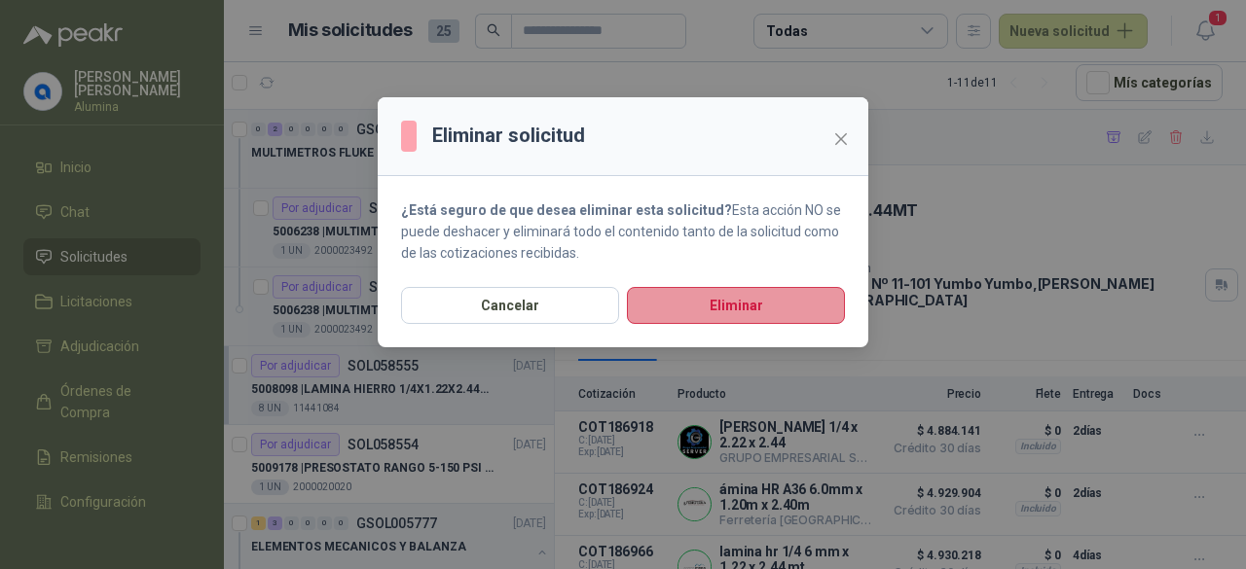
click at [705, 296] on button "Eliminar" at bounding box center [736, 305] width 218 height 37
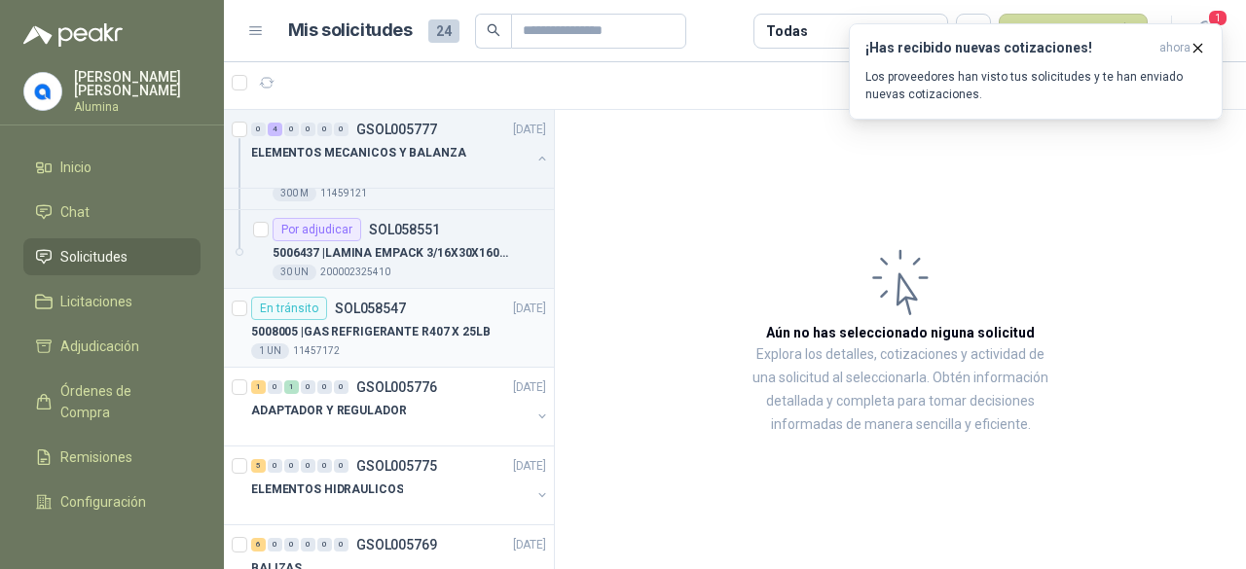
scroll to position [822, 0]
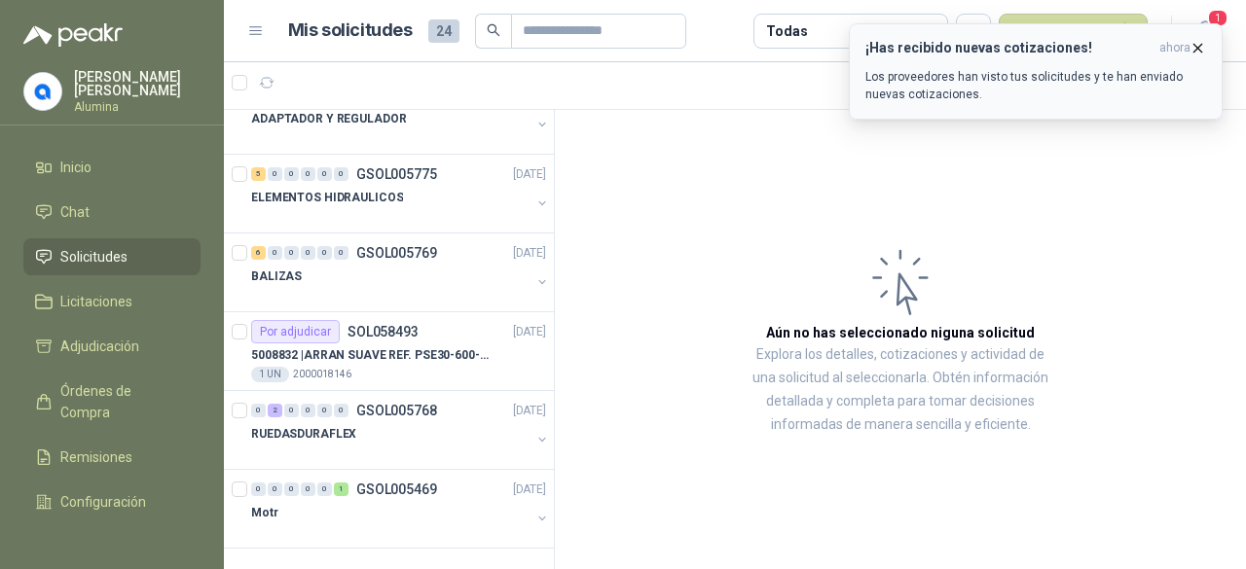
click at [1198, 48] on icon "button" at bounding box center [1198, 48] width 8 height 8
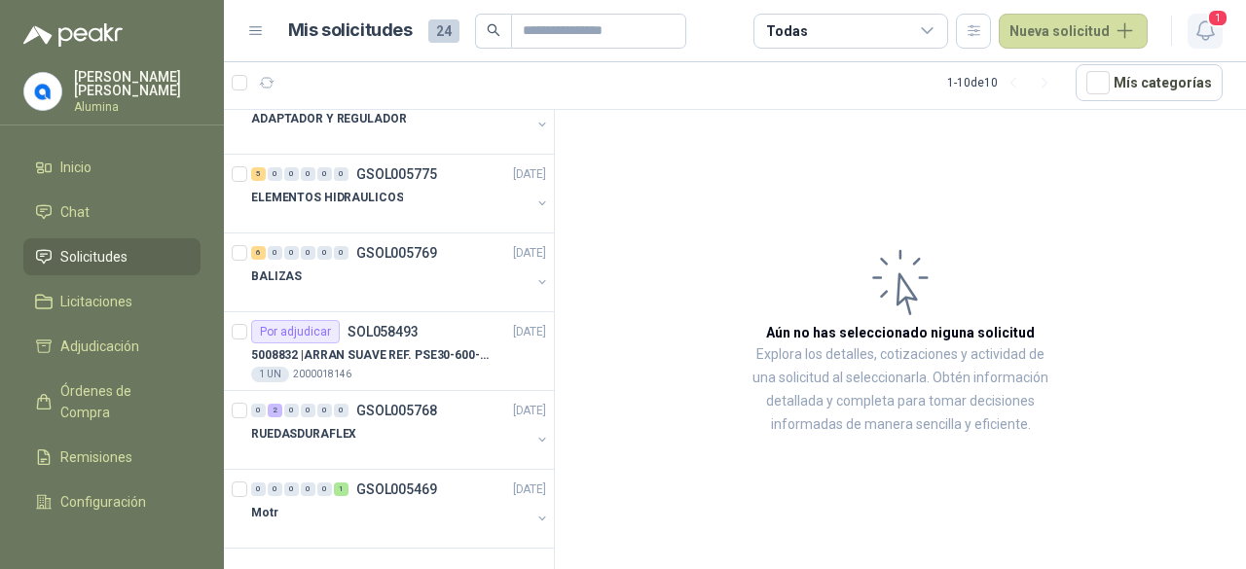
click at [1199, 30] on icon "button" at bounding box center [1204, 30] width 17 height 18
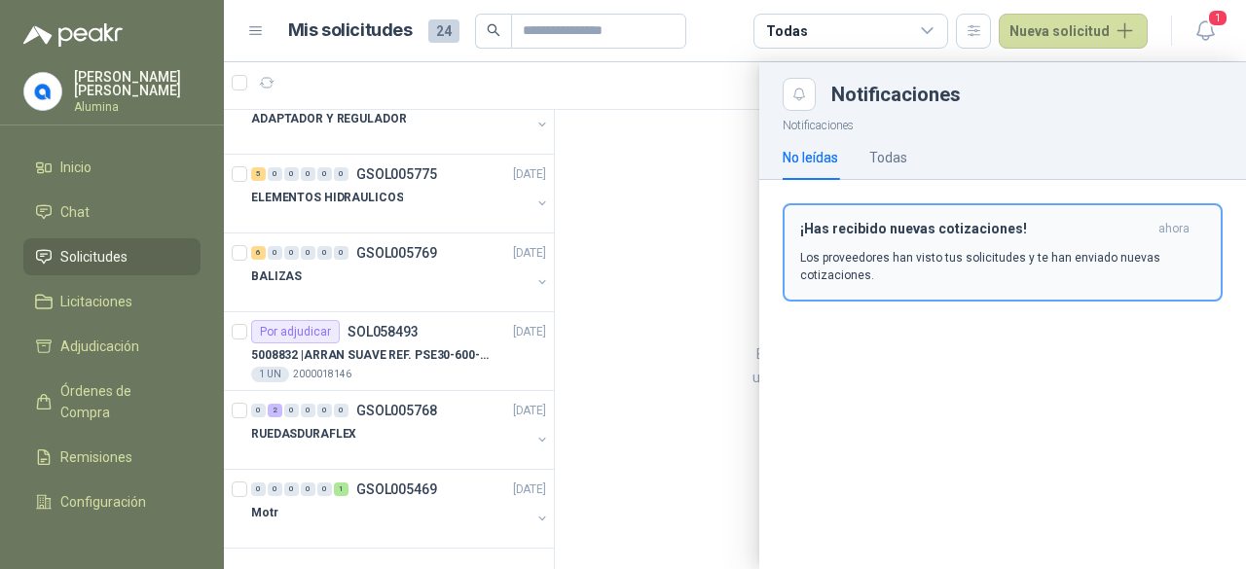
click at [948, 227] on h3 "¡Has recibido nuevas cotizaciones!" at bounding box center [975, 229] width 350 height 17
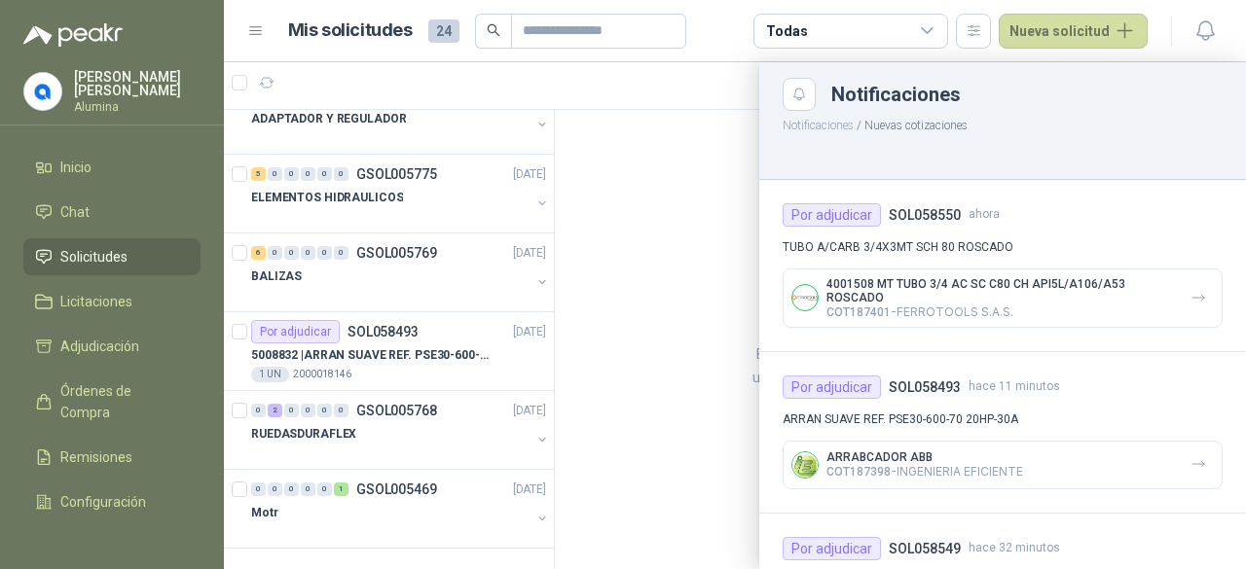
click at [981, 292] on p "4001508 MT TUBO 3/4 AC SC C80 CH API5L/A106/A53 ROSCADO" at bounding box center [1000, 290] width 348 height 27
click at [969, 281] on p "4001508 MT TUBO 3/4 AC SC C80 CH API5L/A106/A53 ROSCADO" at bounding box center [1000, 290] width 348 height 27
drag, startPoint x: 542, startPoint y: 439, endPoint x: 553, endPoint y: 342, distance: 97.9
click at [553, 346] on div at bounding box center [735, 315] width 1022 height 507
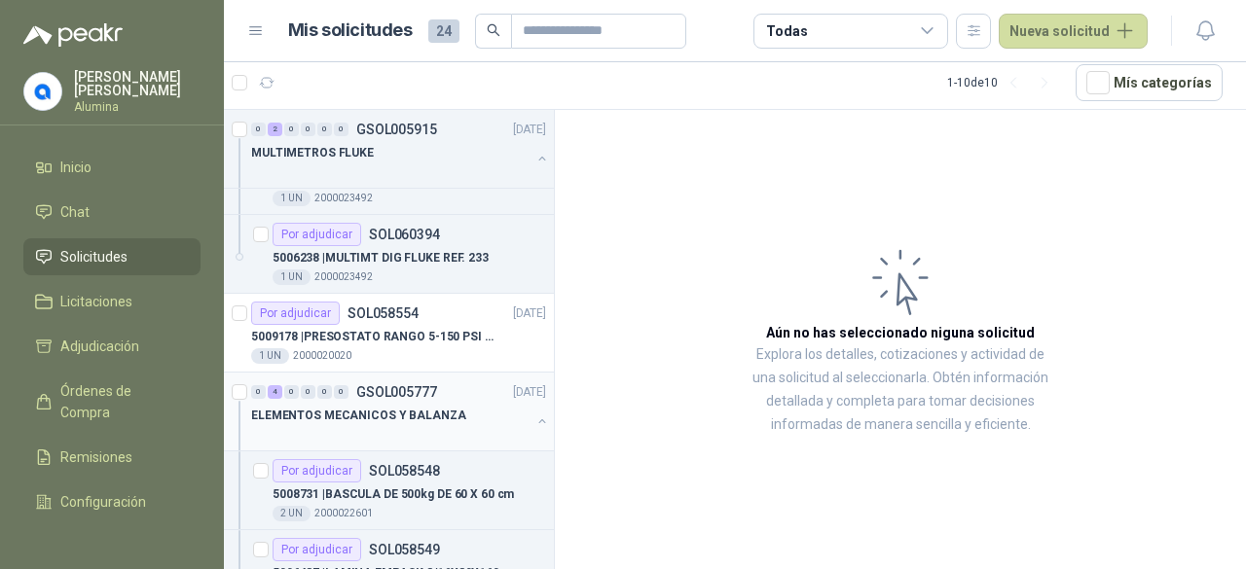
scroll to position [97, 0]
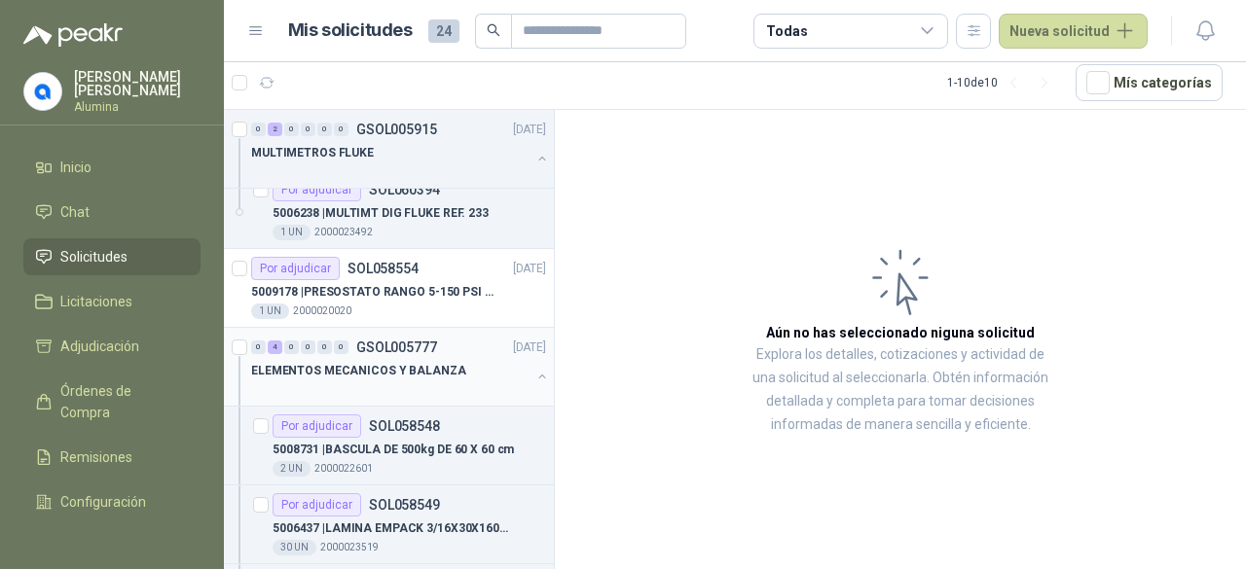
click at [534, 382] on div at bounding box center [542, 378] width 16 height 19
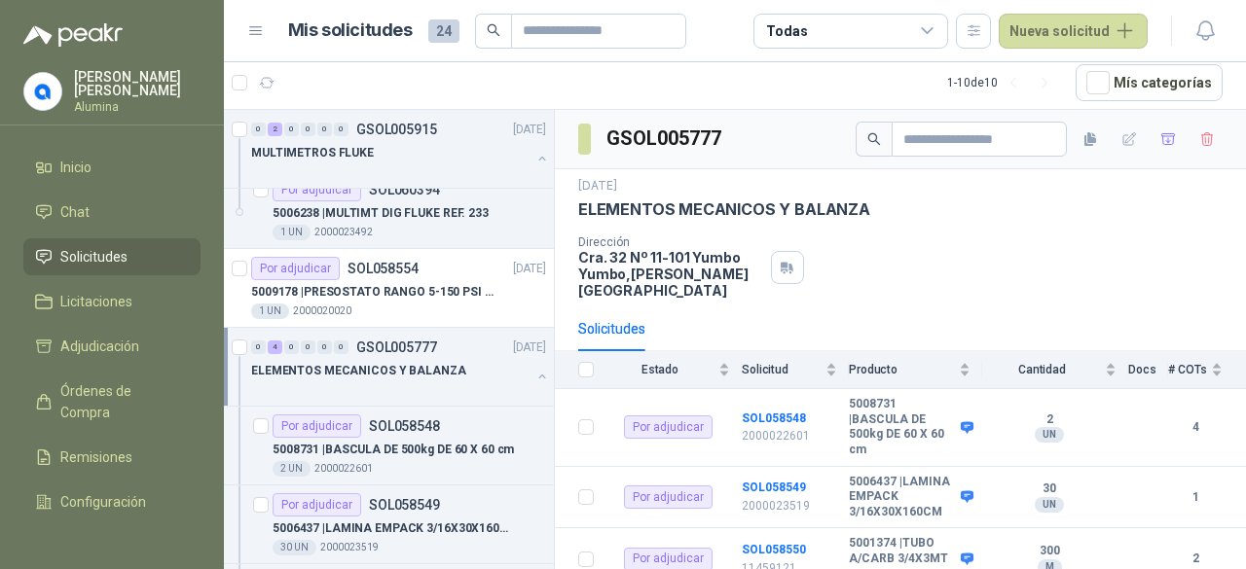
click at [534, 378] on button "button" at bounding box center [542, 377] width 16 height 16
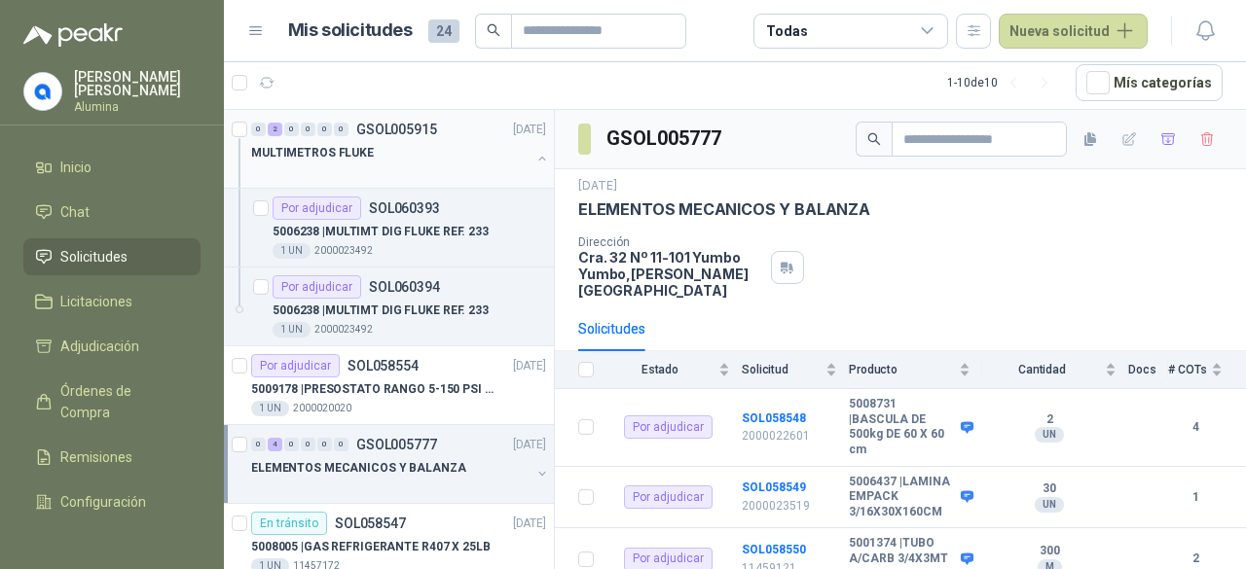
click at [534, 161] on button "button" at bounding box center [542, 159] width 16 height 16
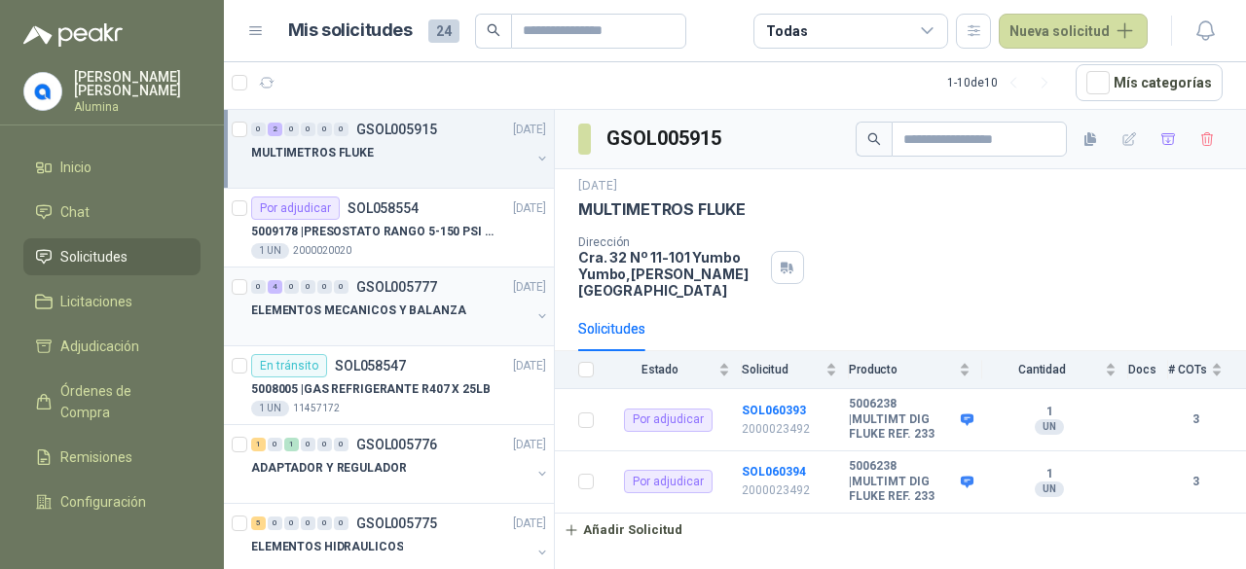
click at [534, 315] on button "button" at bounding box center [542, 317] width 16 height 16
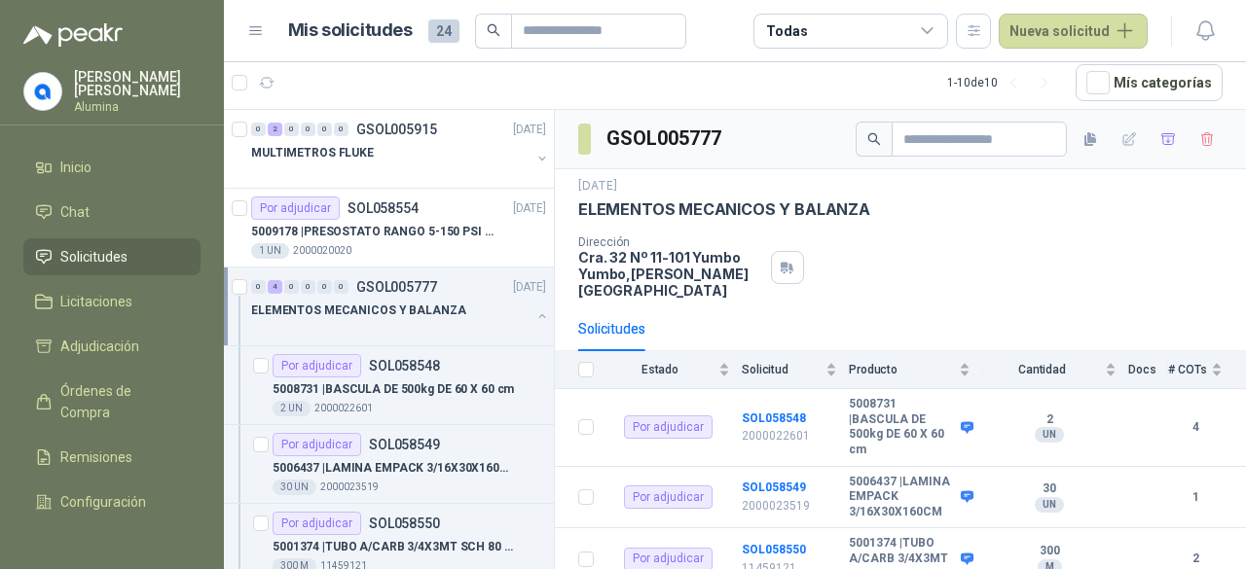
scroll to position [195, 0]
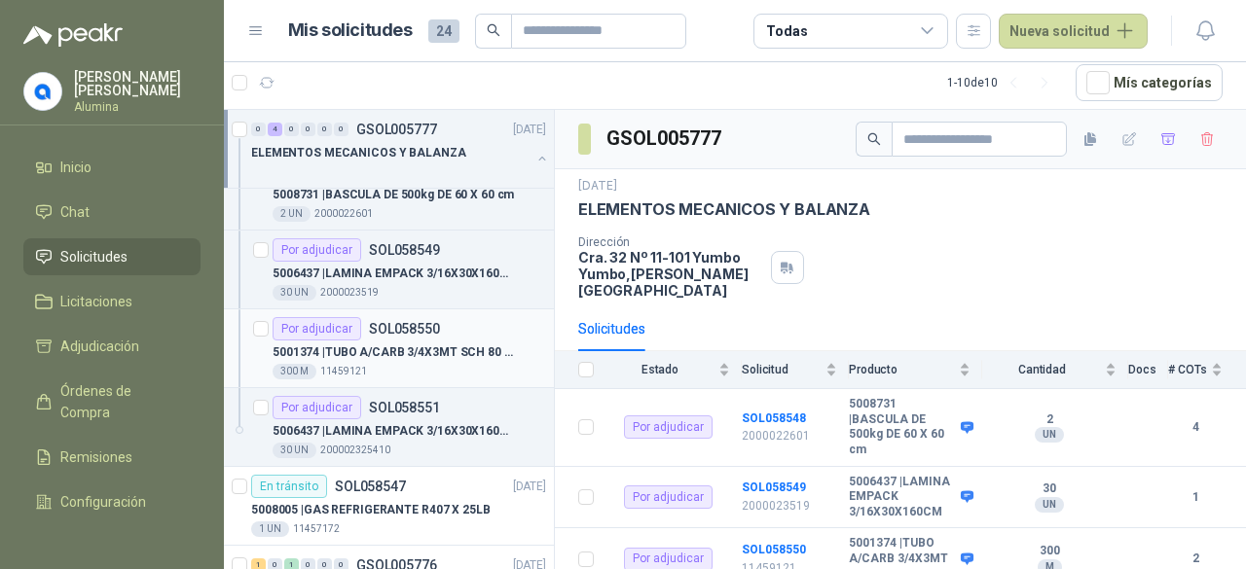
click at [487, 336] on div "Por adjudicar SOL058550" at bounding box center [409, 328] width 273 height 23
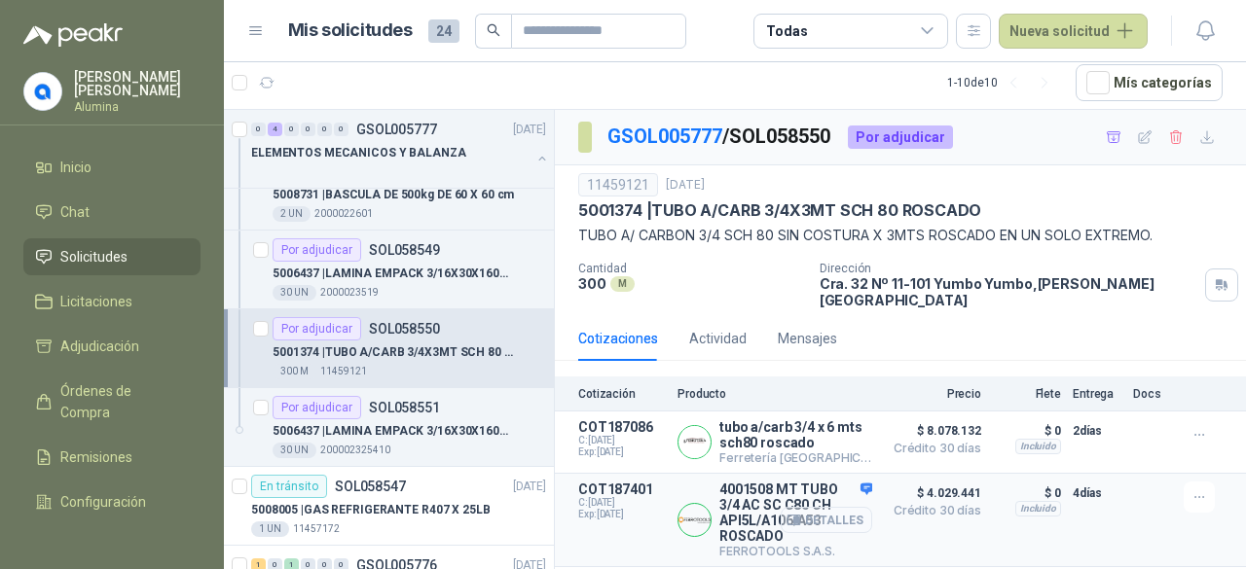
click at [842, 507] on button "Detalles" at bounding box center [826, 520] width 91 height 26
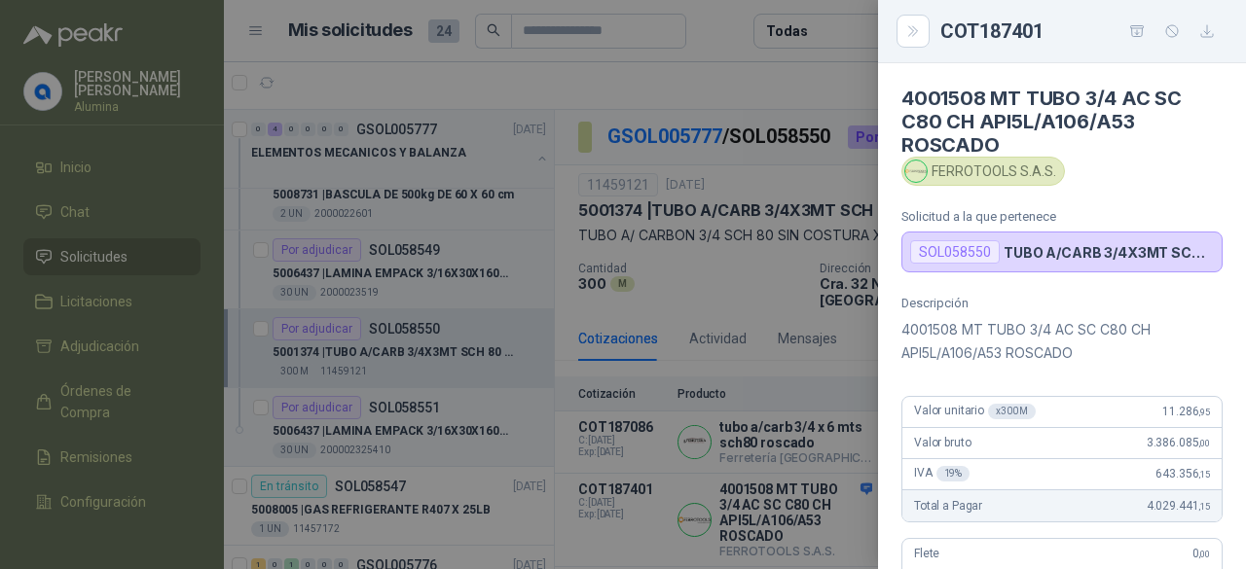
click at [741, 486] on div at bounding box center [623, 284] width 1246 height 569
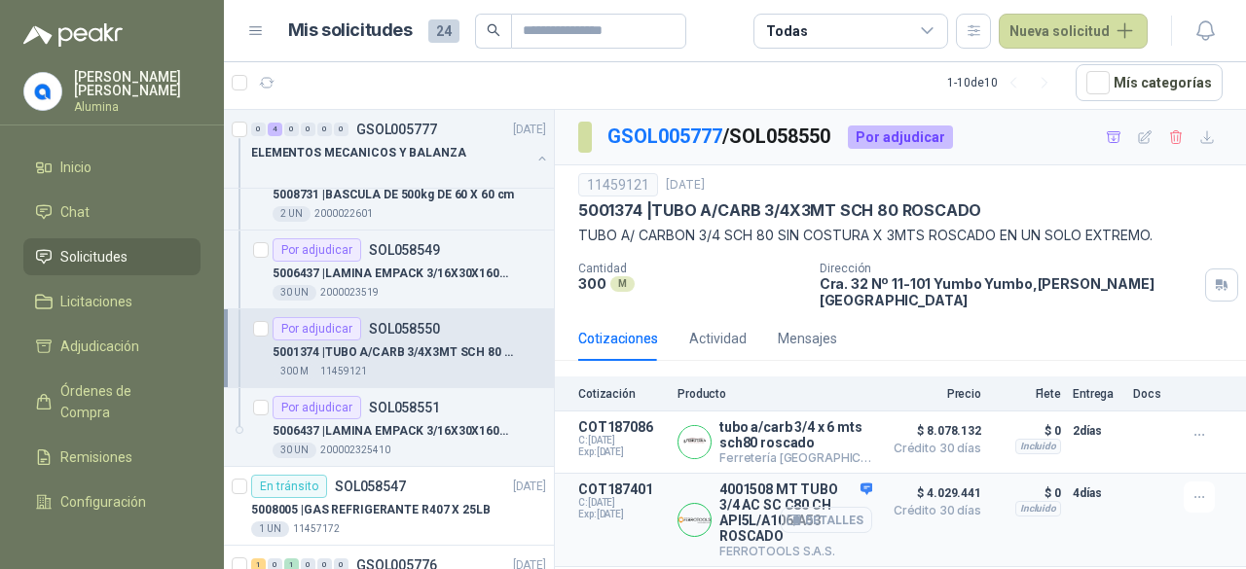
click at [827, 514] on button "Detalles" at bounding box center [826, 520] width 91 height 26
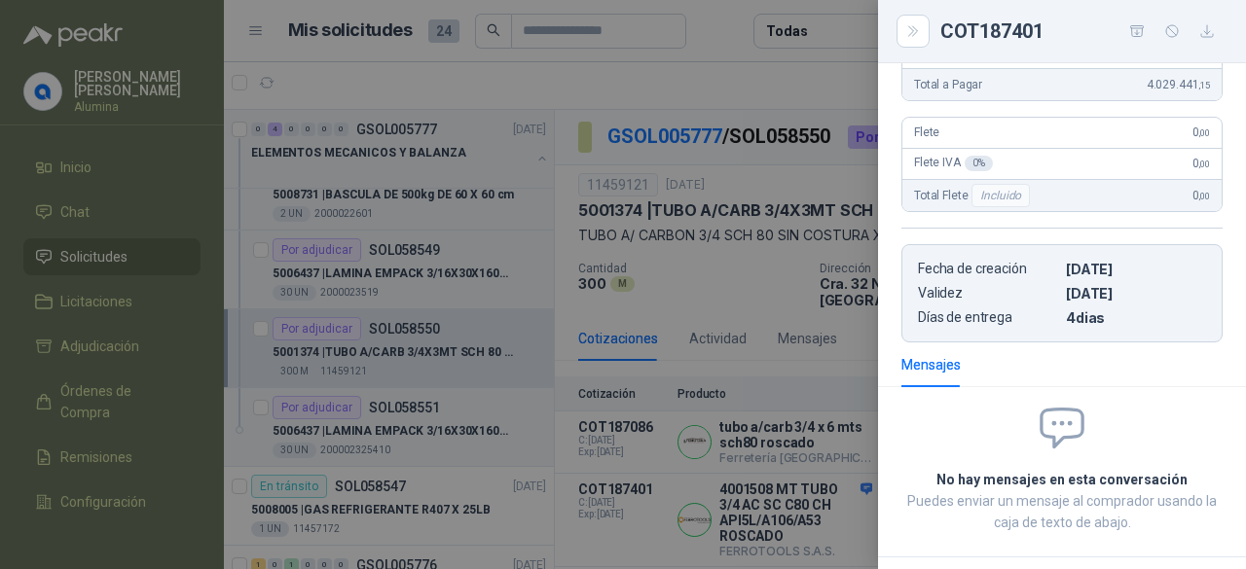
scroll to position [222, 0]
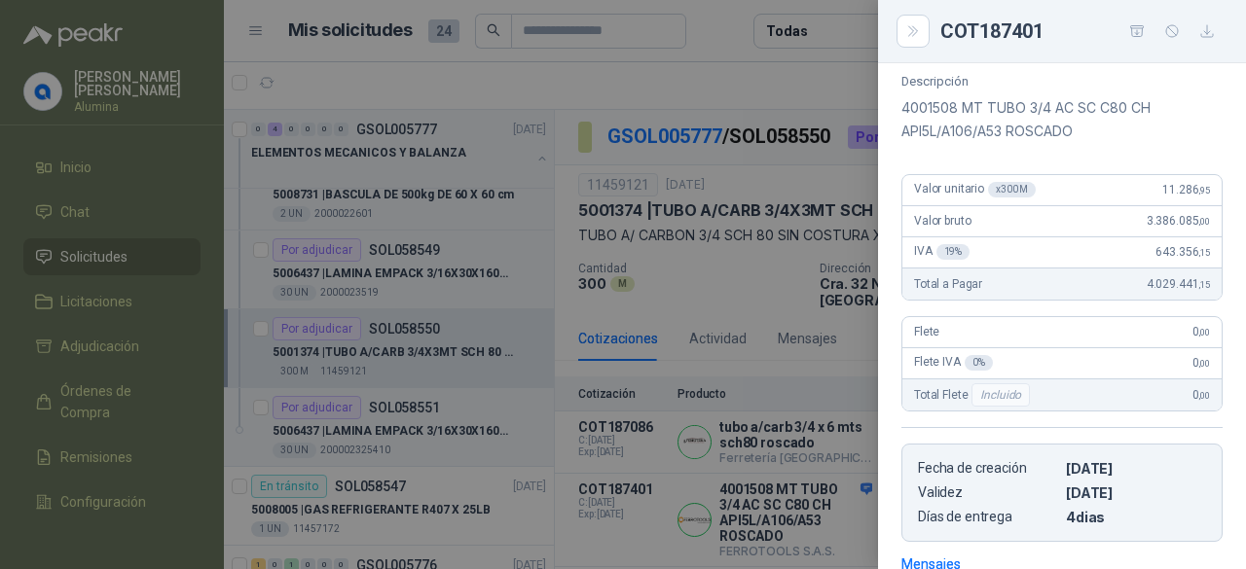
click at [782, 491] on div at bounding box center [623, 284] width 1246 height 569
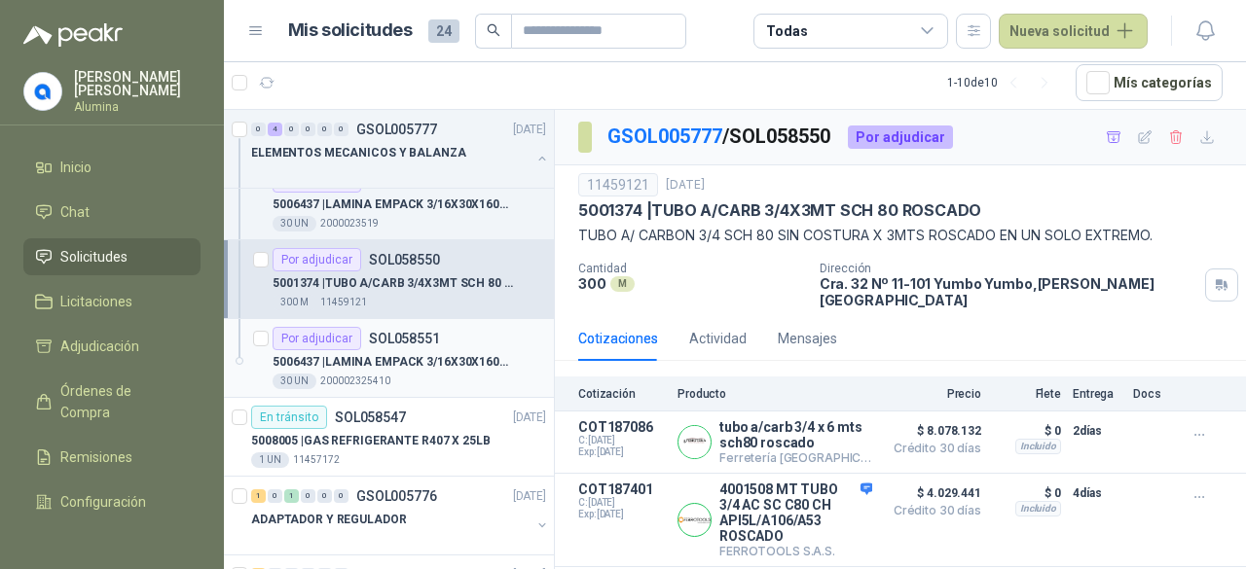
scroll to position [292, 0]
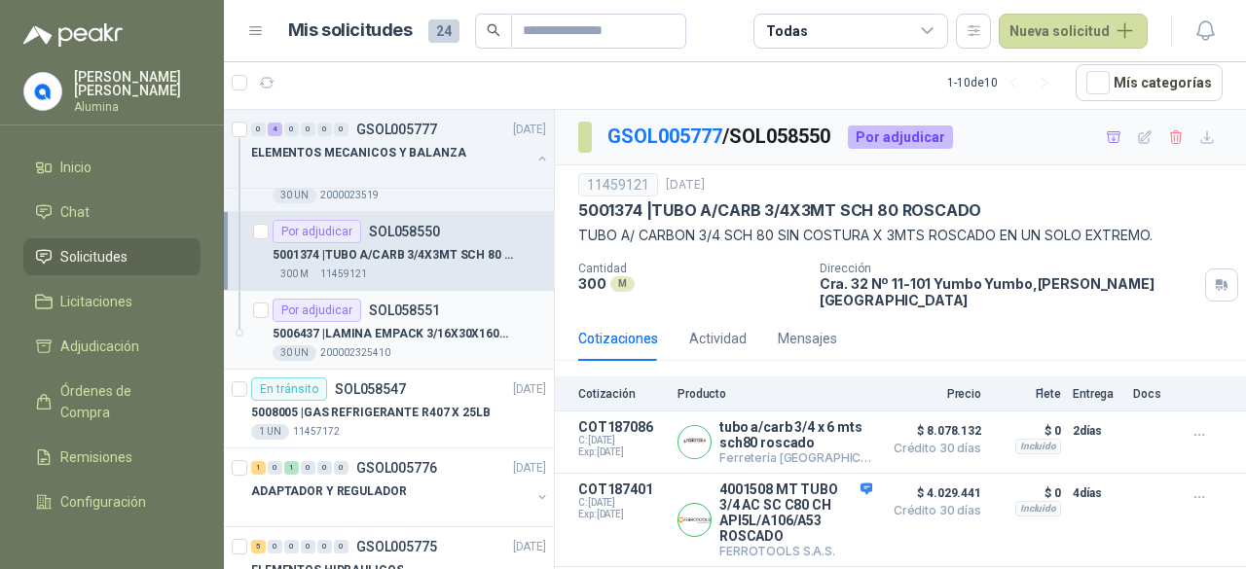
click at [471, 340] on p "5006437 | LAMINA EMPACK 3/16X30X160CM" at bounding box center [394, 334] width 242 height 18
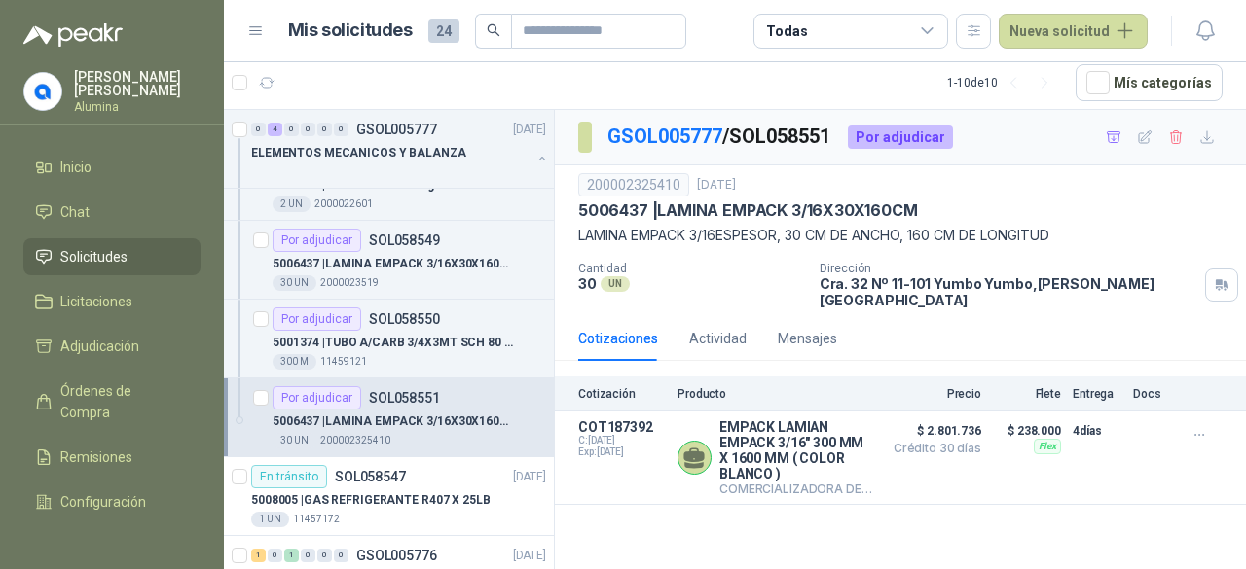
scroll to position [97, 0]
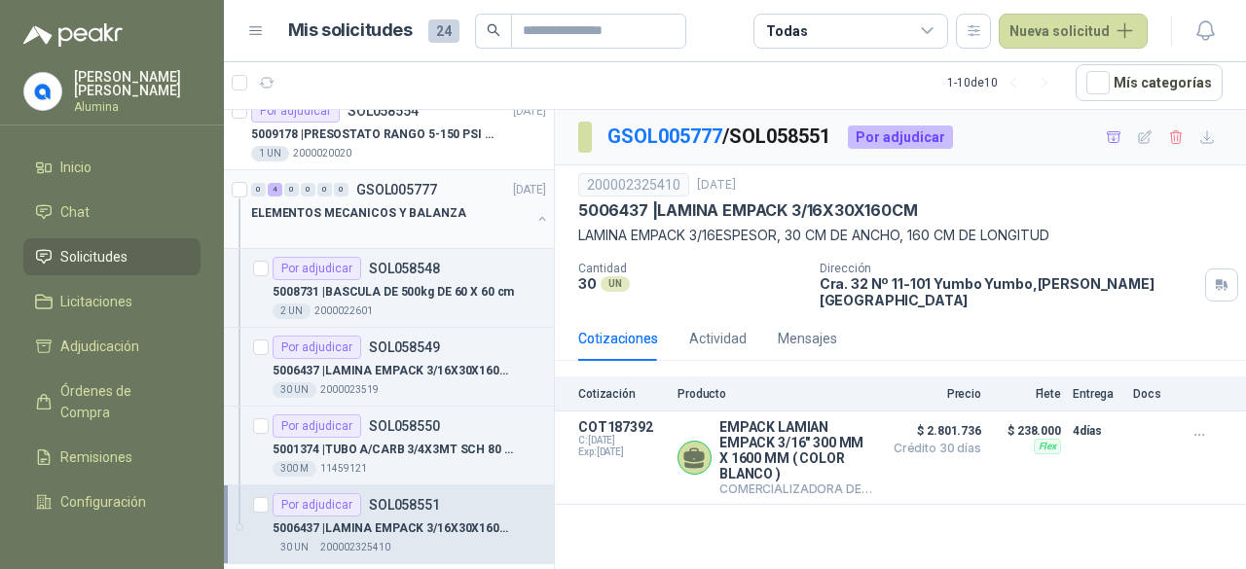
click at [534, 223] on div at bounding box center [542, 220] width 16 height 19
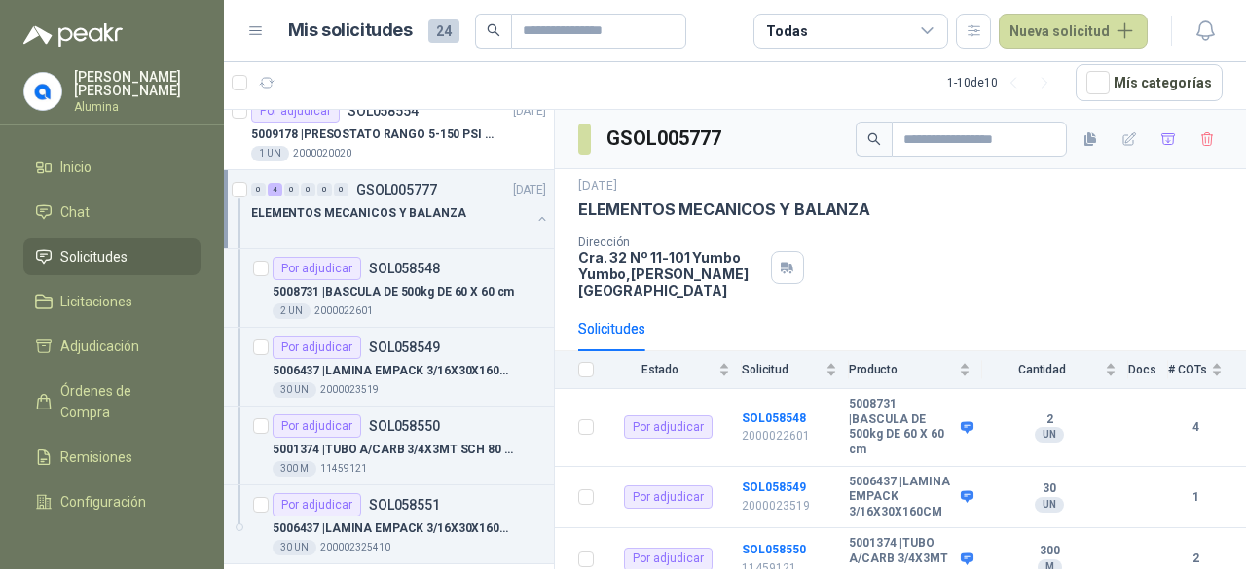
click at [534, 219] on button "button" at bounding box center [542, 219] width 16 height 16
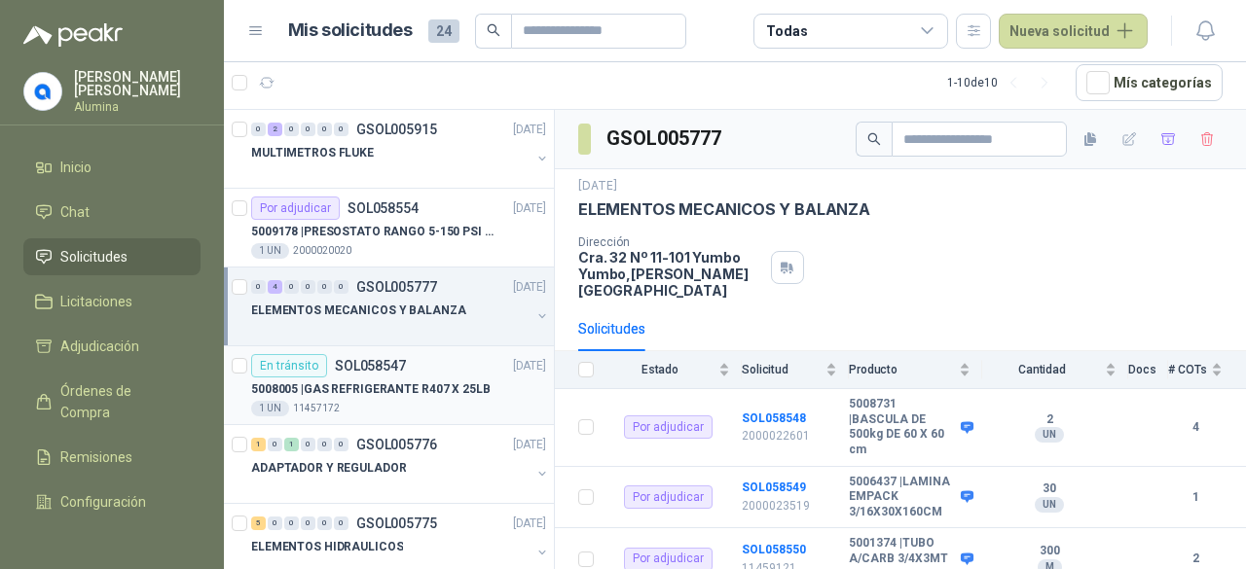
click at [397, 370] on p "SOL058547" at bounding box center [370, 366] width 71 height 14
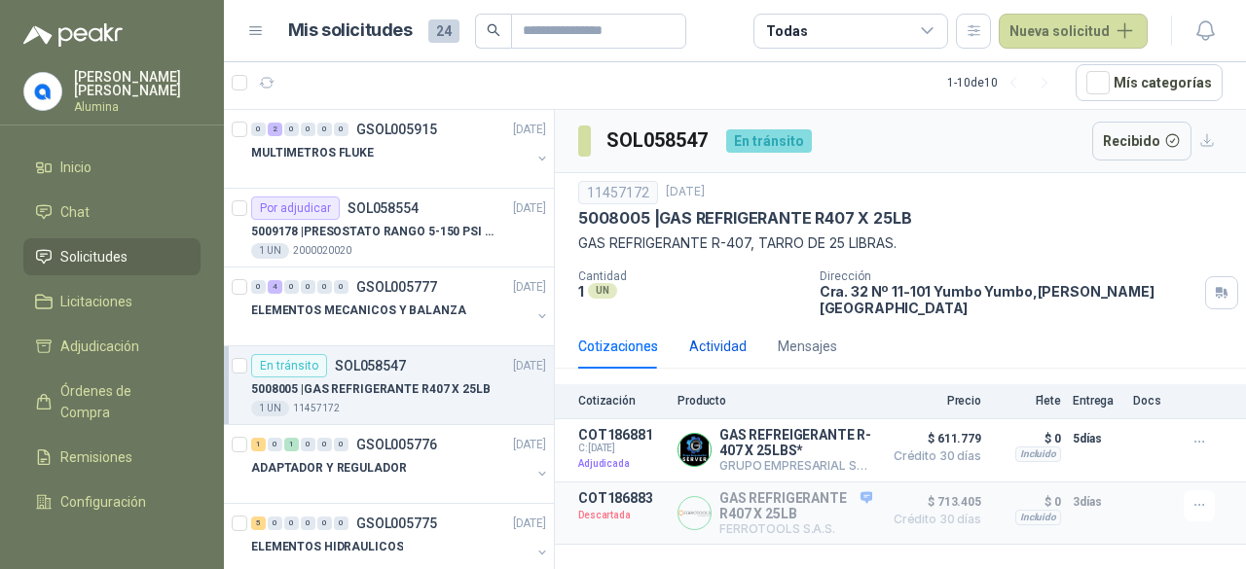
click at [713, 336] on div "Actividad" at bounding box center [717, 346] width 57 height 21
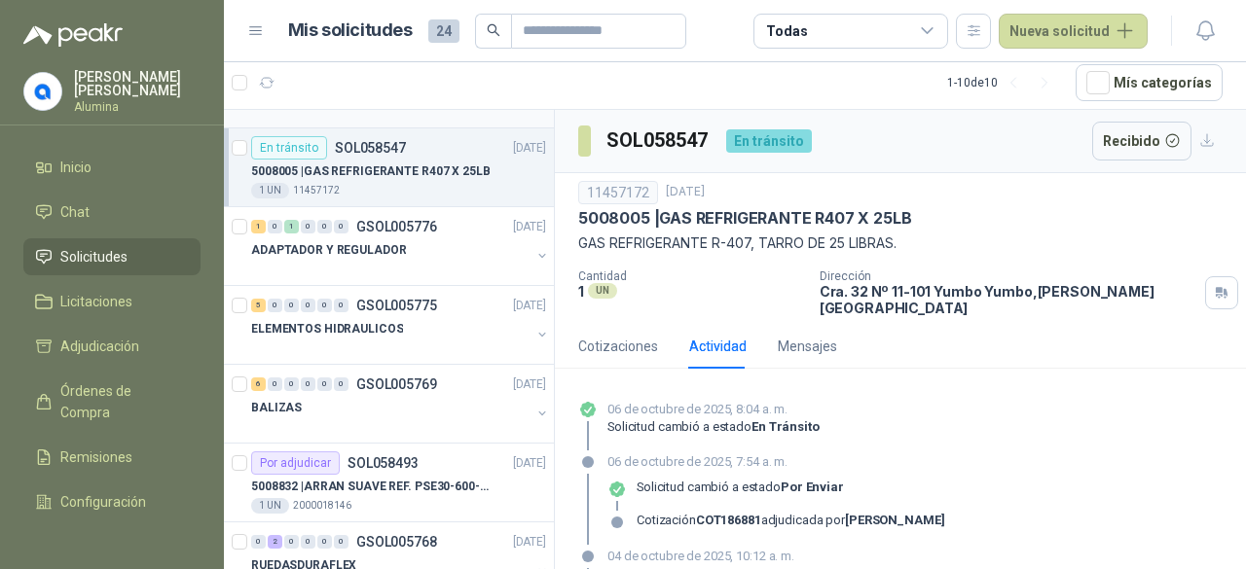
scroll to position [351, 0]
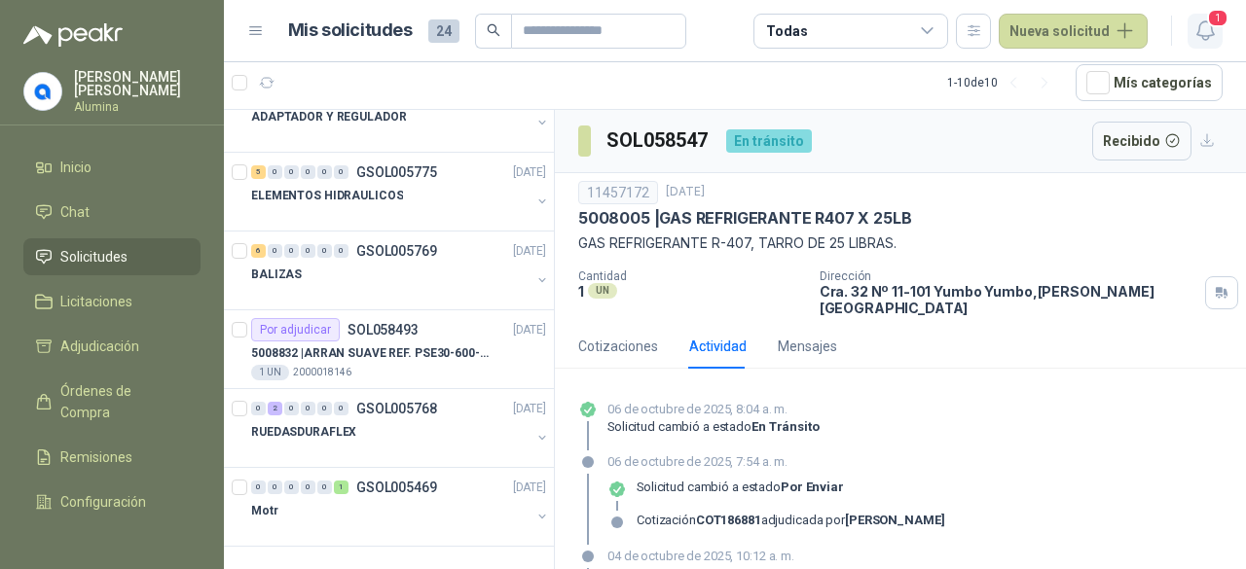
click at [1203, 31] on icon "button" at bounding box center [1205, 30] width 24 height 24
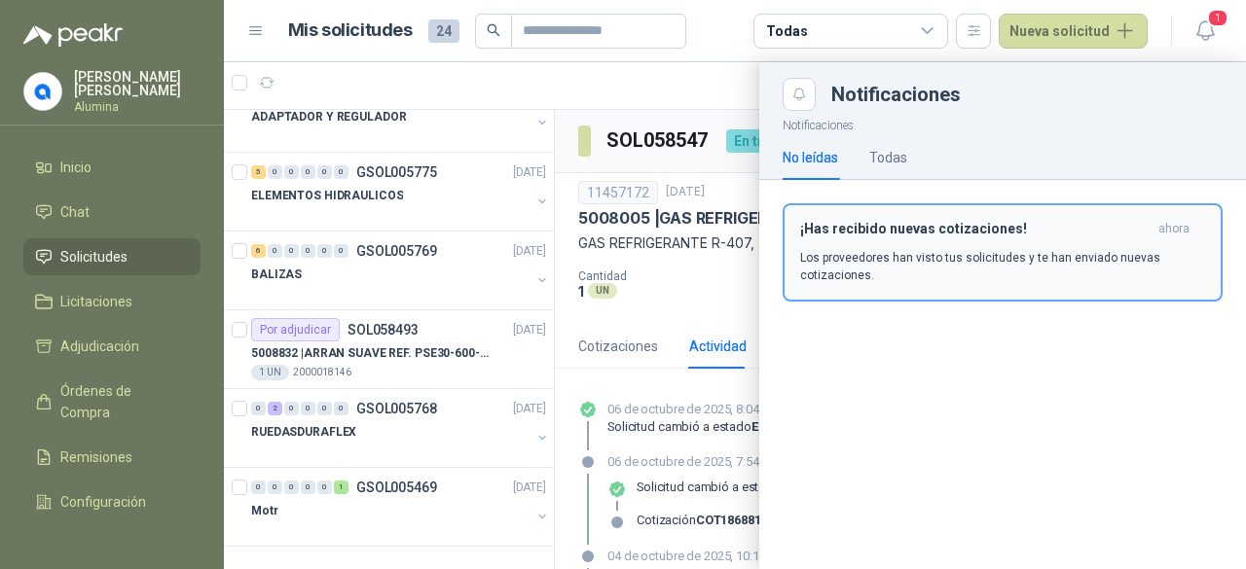
click at [971, 256] on p "Los proveedores han visto tus solicitudes y te han enviado nuevas cotizaciones." at bounding box center [1002, 266] width 405 height 35
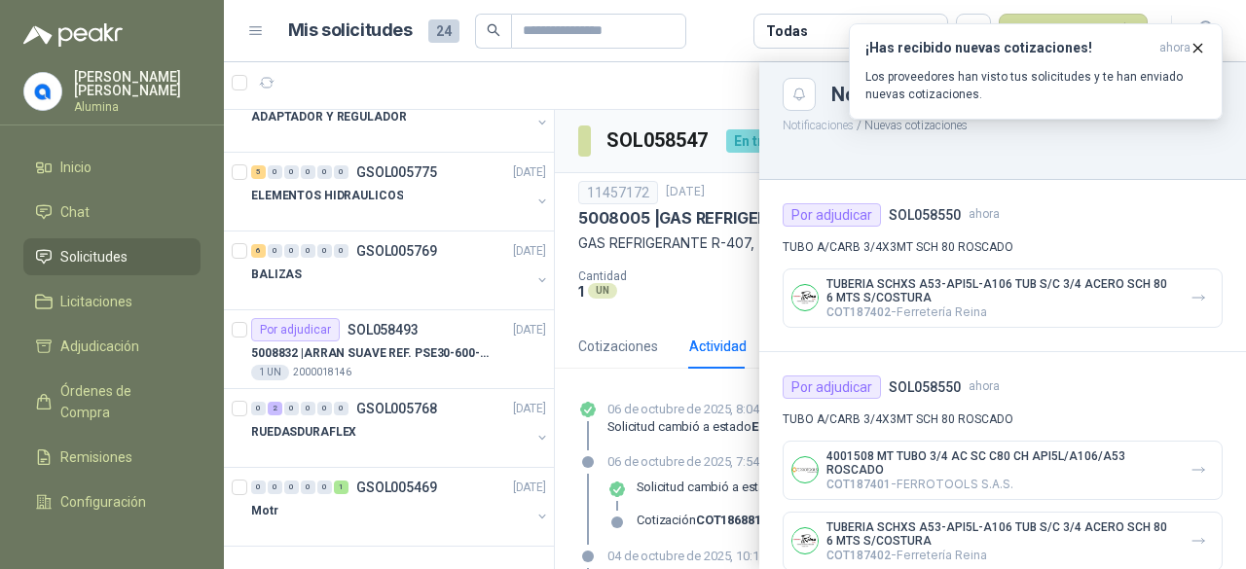
click at [1006, 305] on p "COT187402 - Ferretería Reina" at bounding box center [1000, 312] width 348 height 15
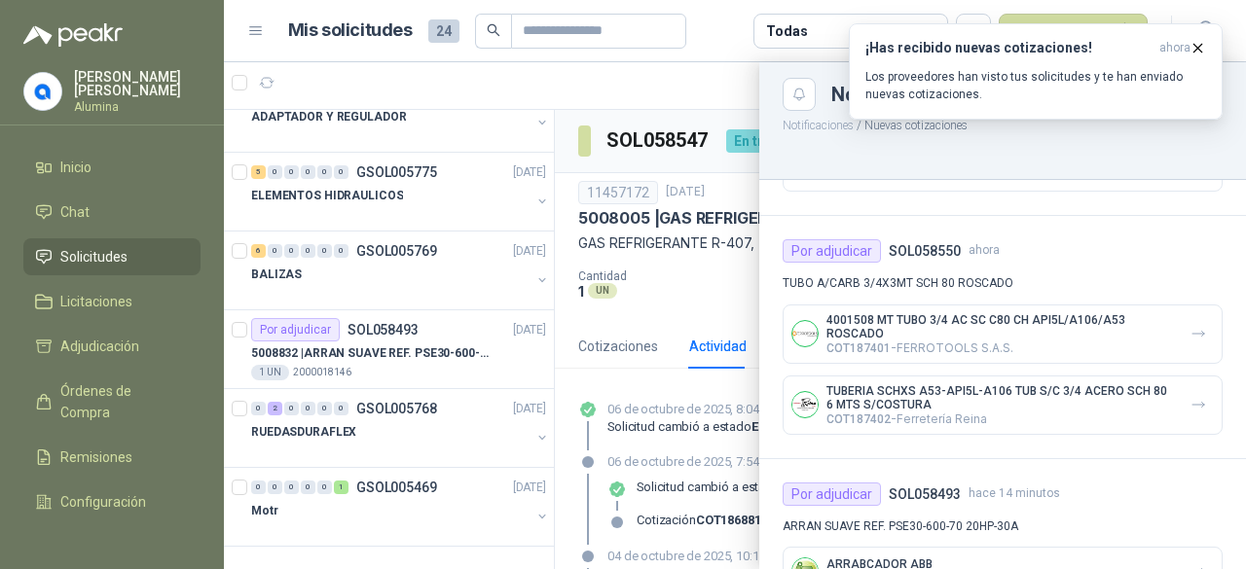
scroll to position [0, 0]
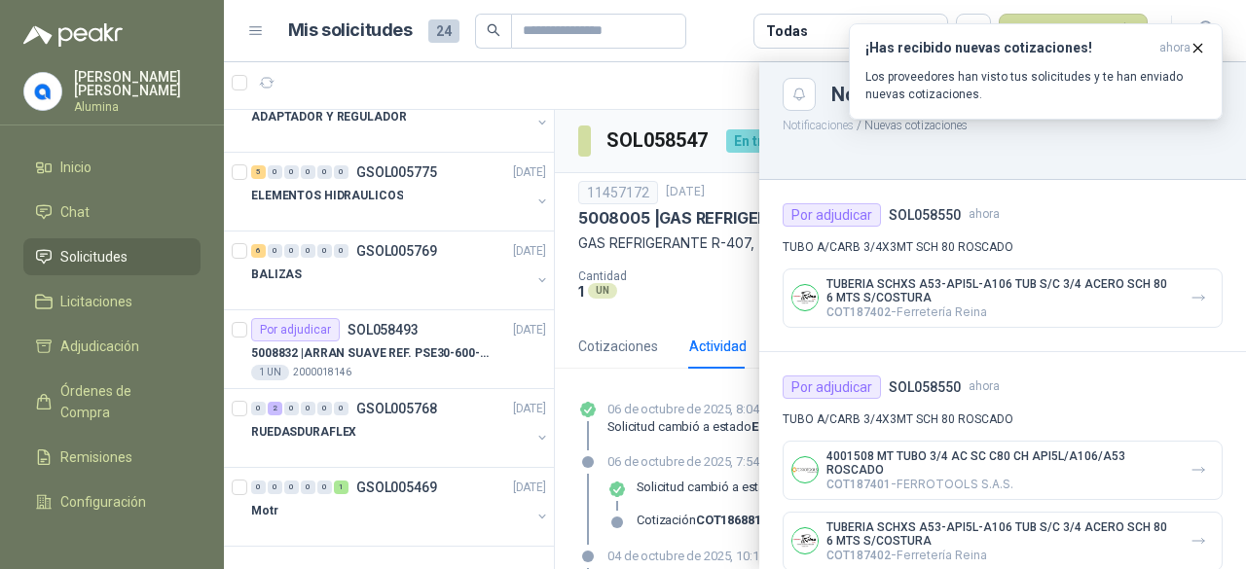
click at [1037, 313] on p "COT187402 - Ferretería Reina" at bounding box center [1000, 312] width 348 height 15
click at [1203, 44] on icon "button" at bounding box center [1197, 48] width 17 height 17
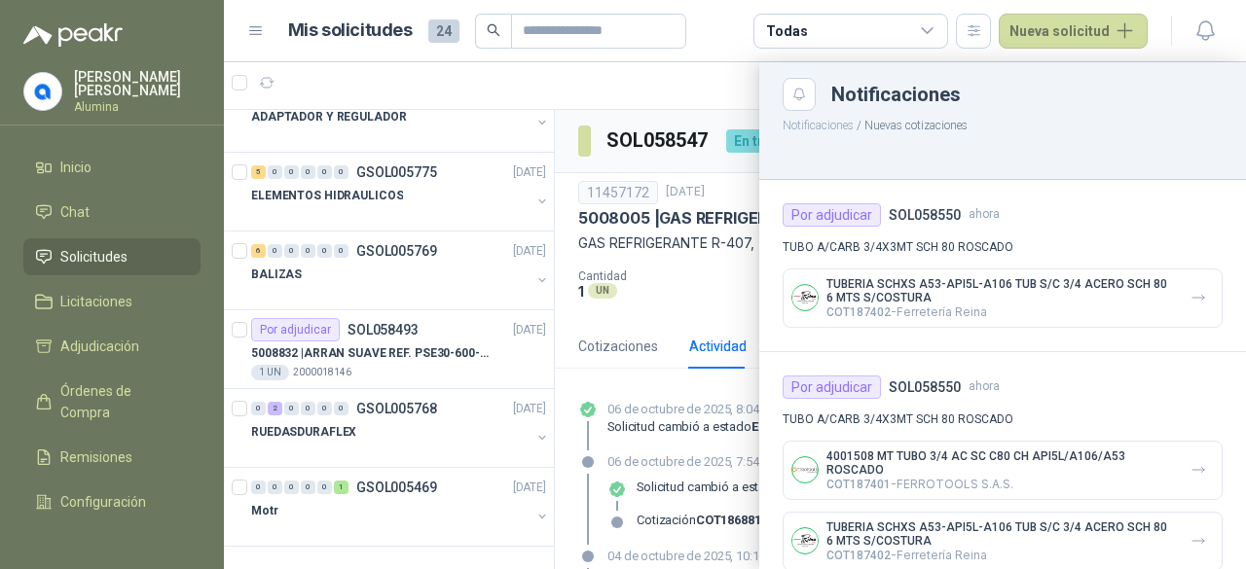
drag, startPoint x: 549, startPoint y: 351, endPoint x: 561, endPoint y: 324, distance: 29.6
click at [549, 340] on div at bounding box center [735, 315] width 1022 height 507
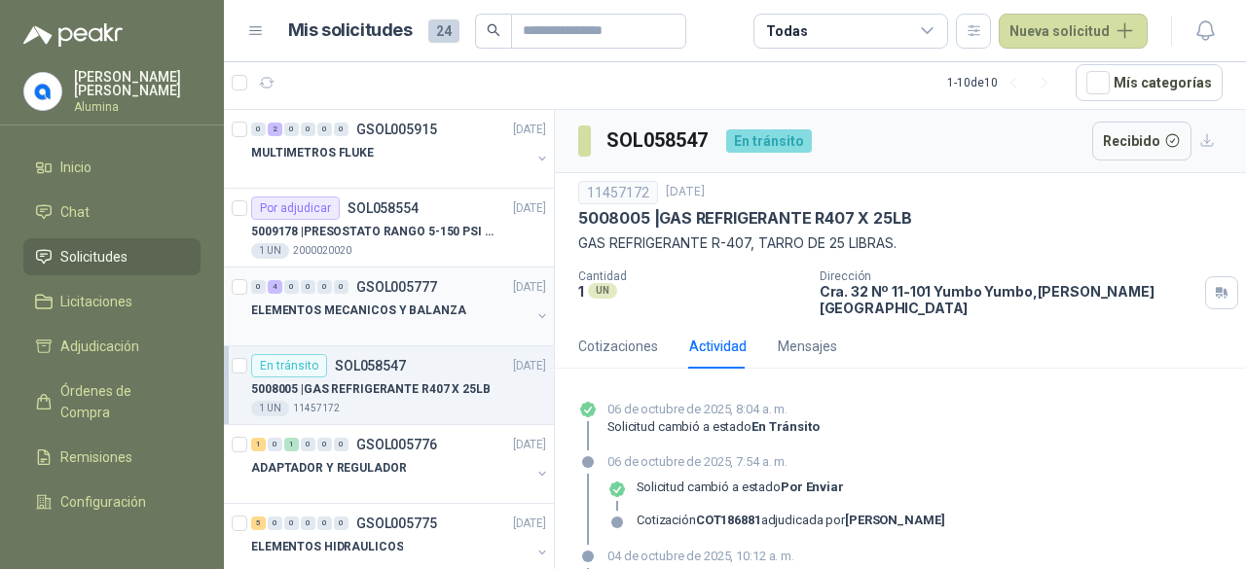
click at [523, 305] on div "ELEMENTOS MECANICOS Y BALANZA" at bounding box center [400, 318] width 299 height 39
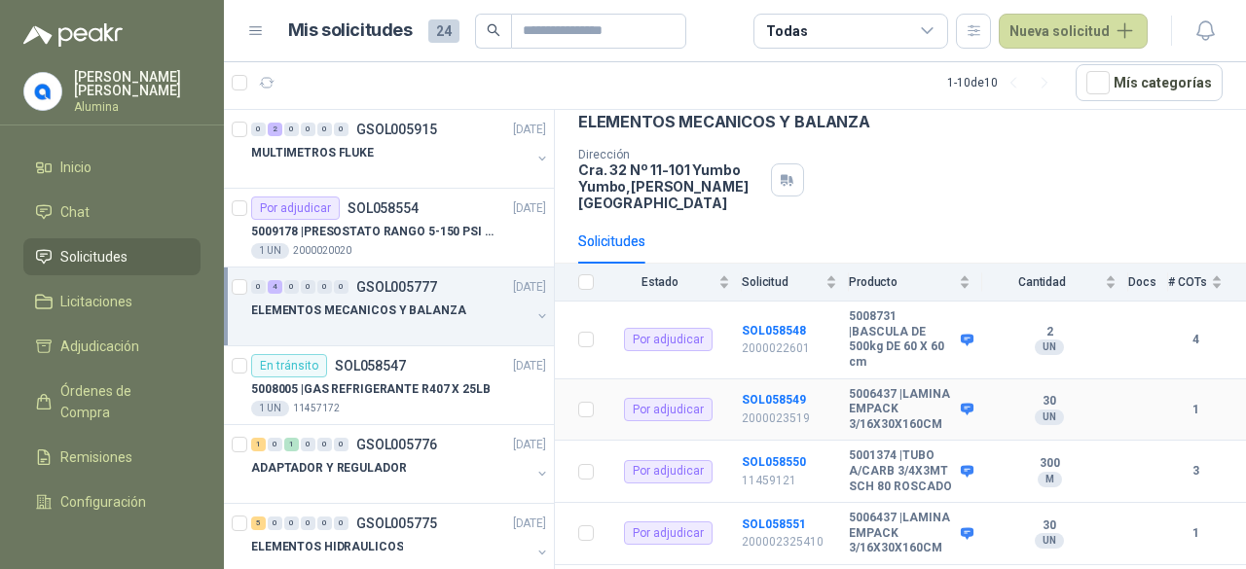
scroll to position [141, 0]
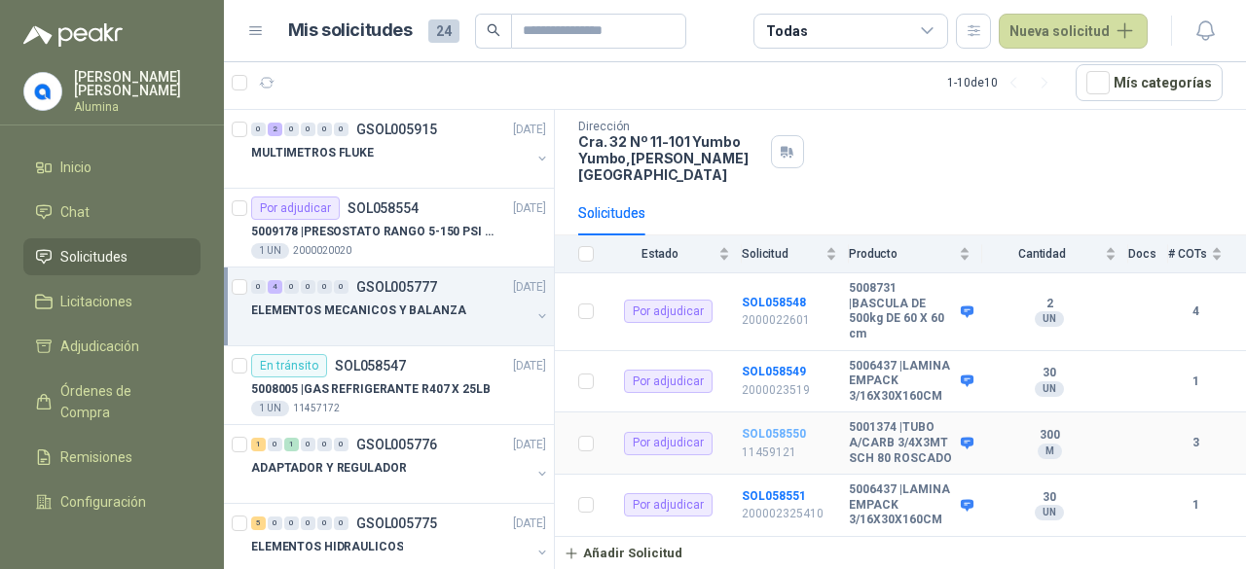
click at [771, 427] on b "SOL058550" at bounding box center [774, 434] width 64 height 14
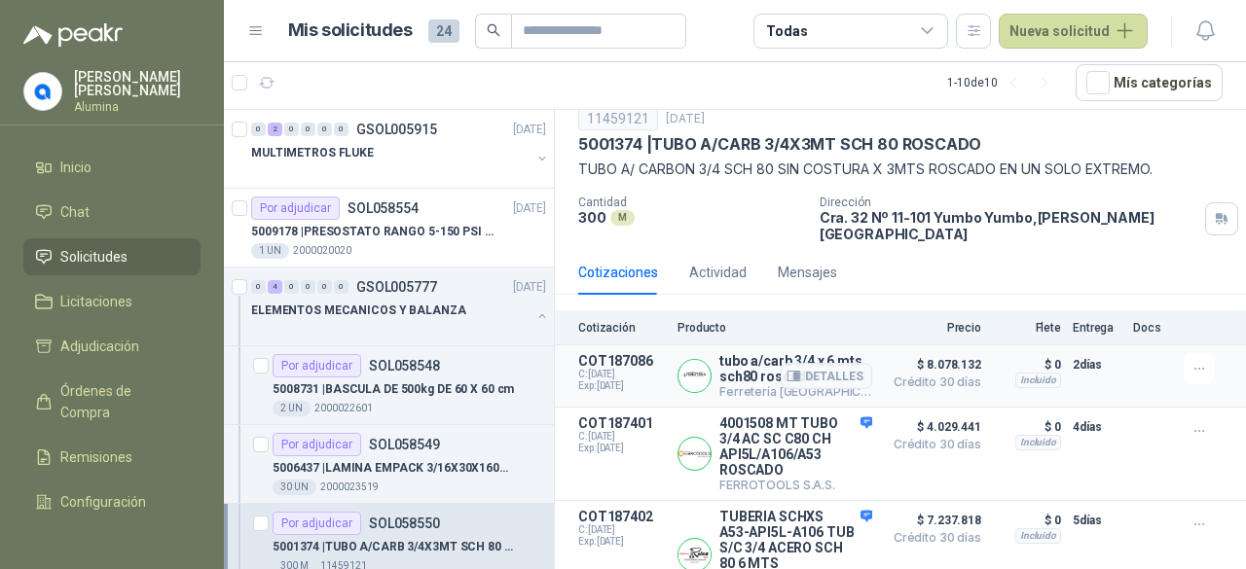
scroll to position [94, 0]
